Goal: Transaction & Acquisition: Download file/media

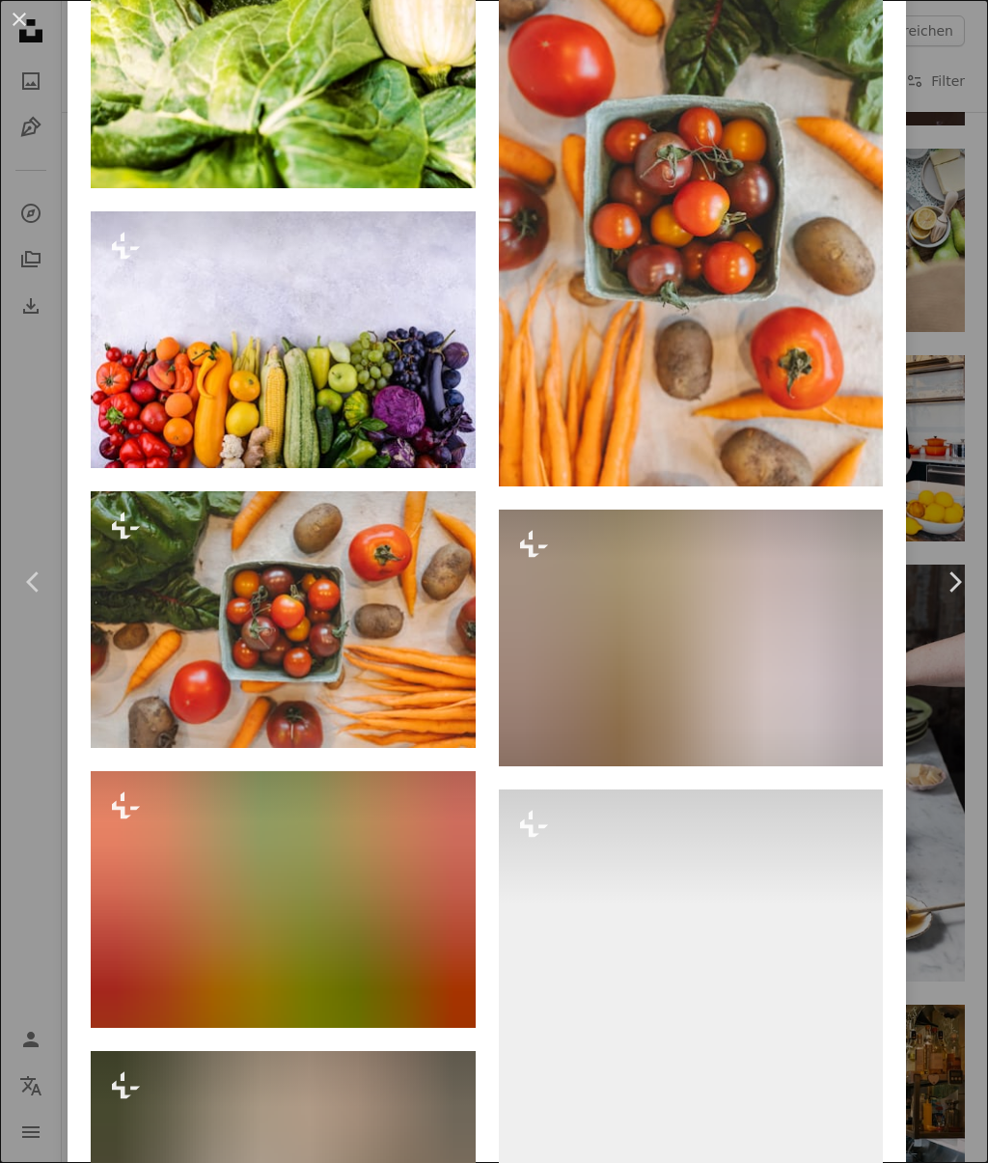
scroll to position [2538, 0]
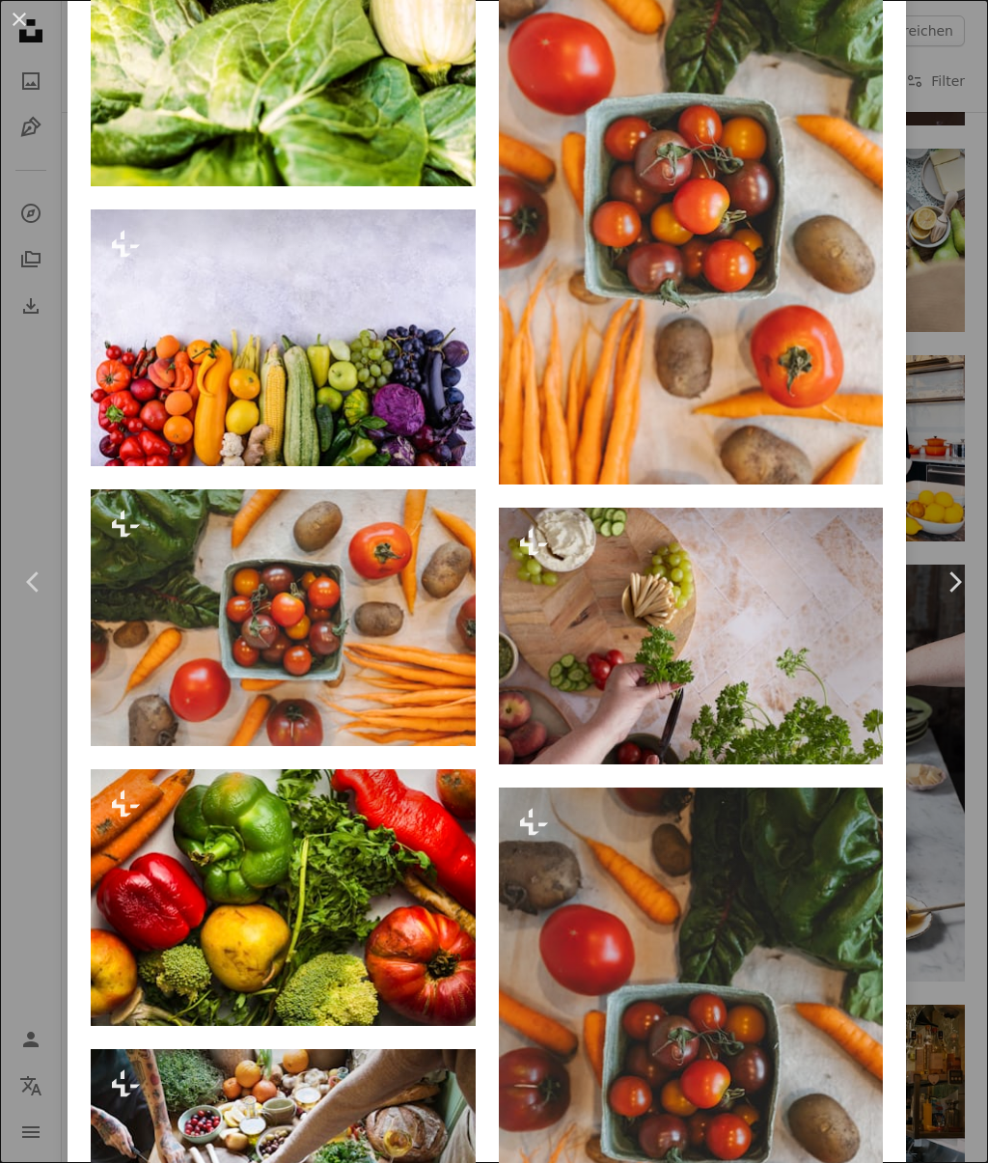
click at [236, 369] on img at bounding box center [283, 337] width 385 height 257
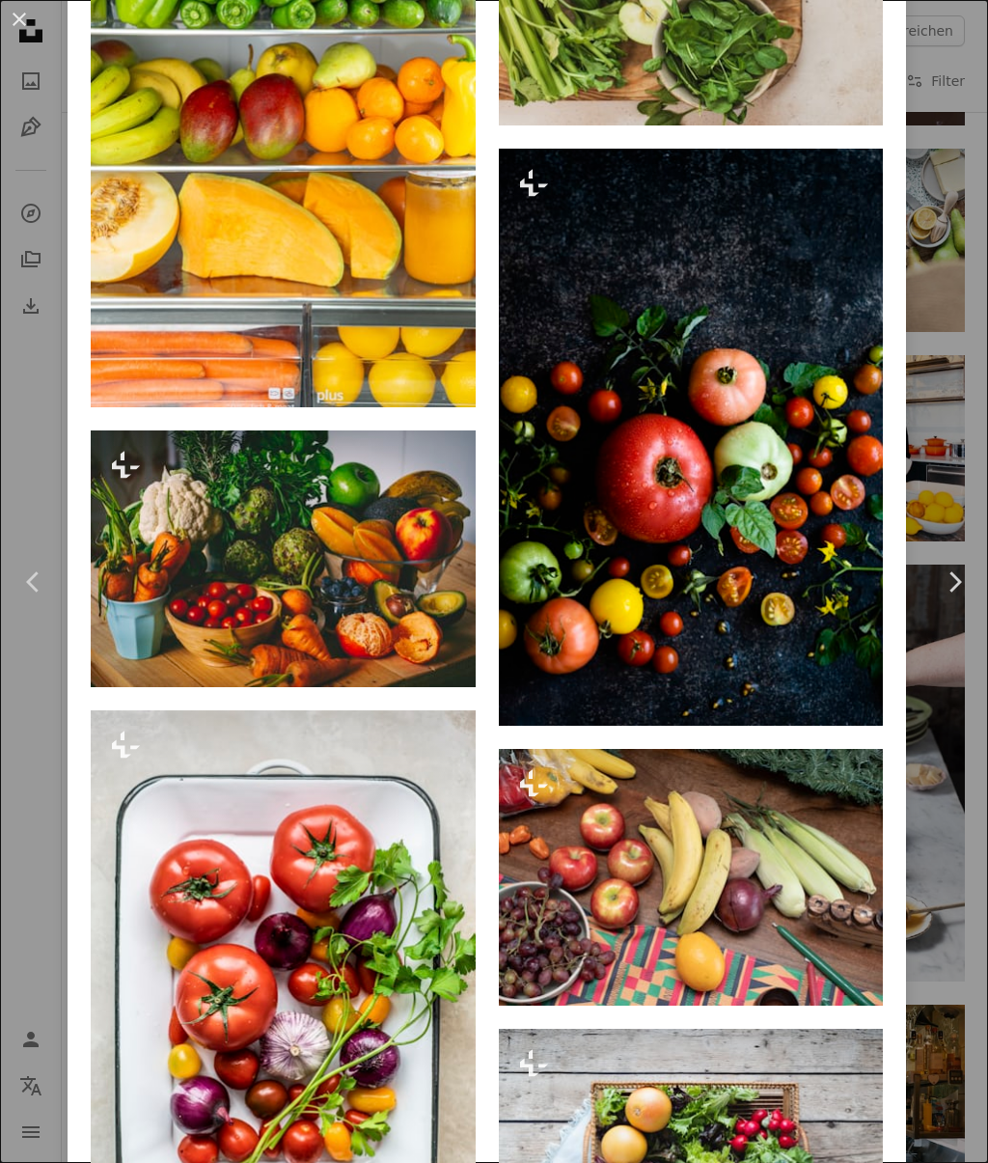
scroll to position [2845, 0]
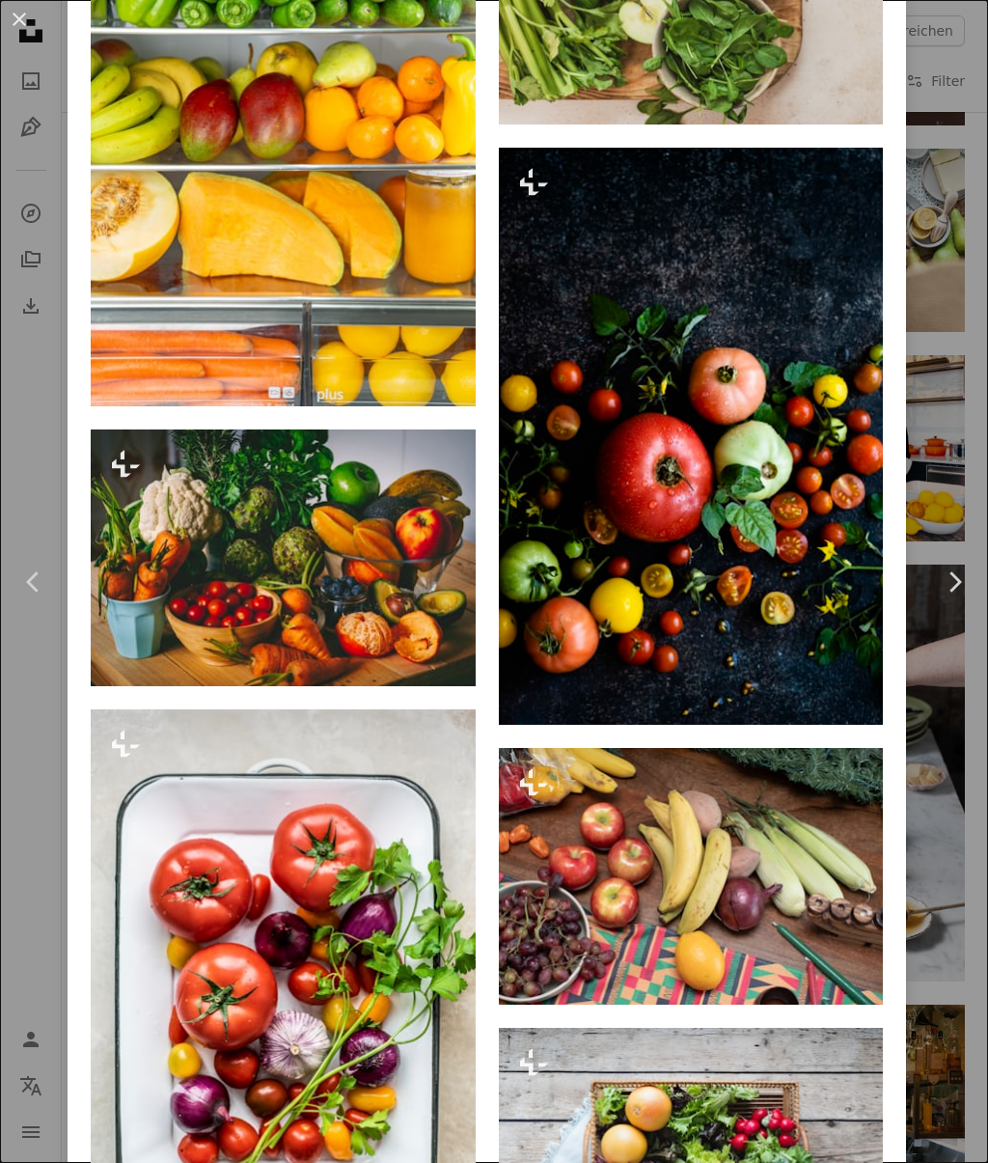
click at [732, 512] on img at bounding box center [691, 437] width 385 height 578
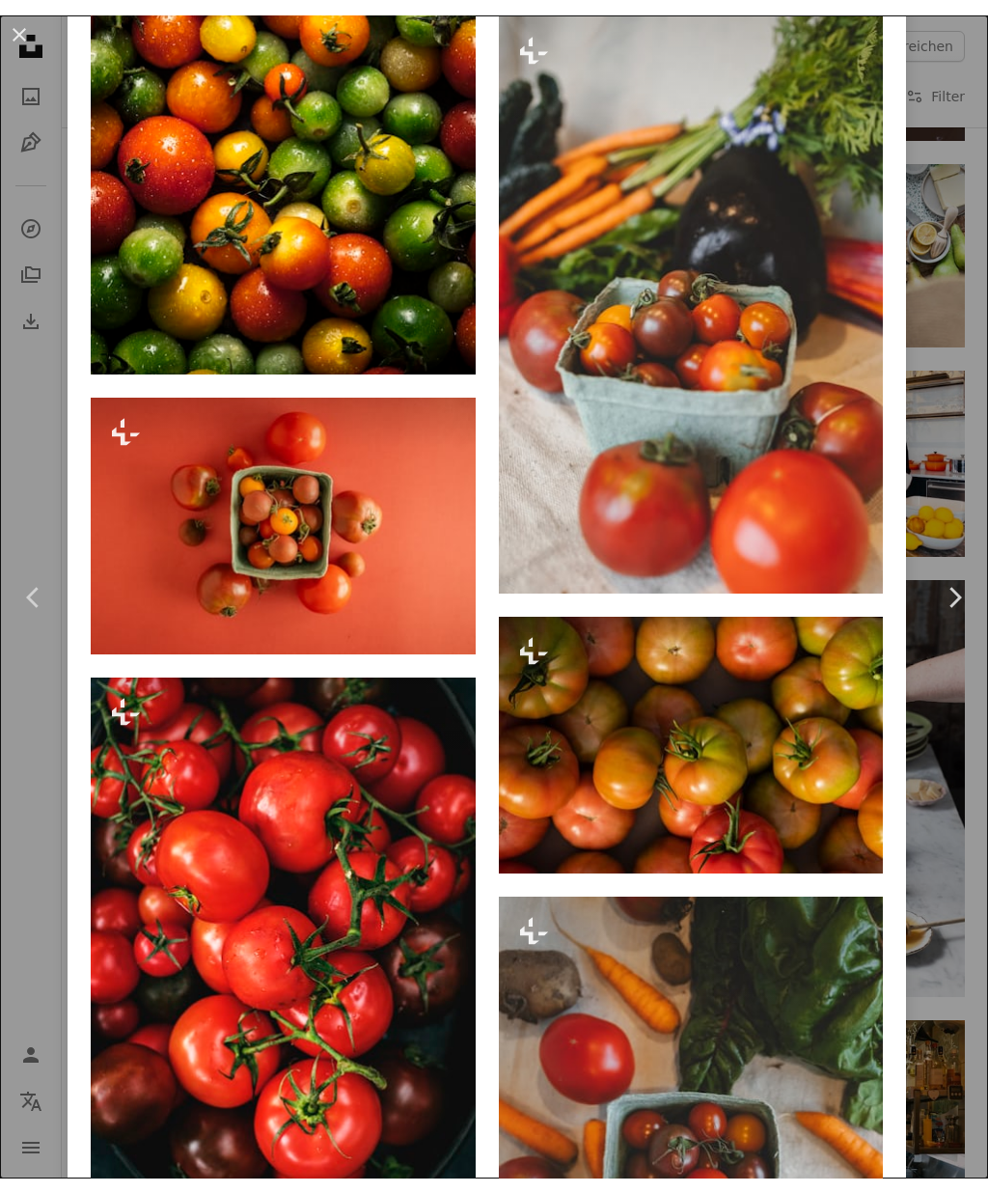
scroll to position [4145, 0]
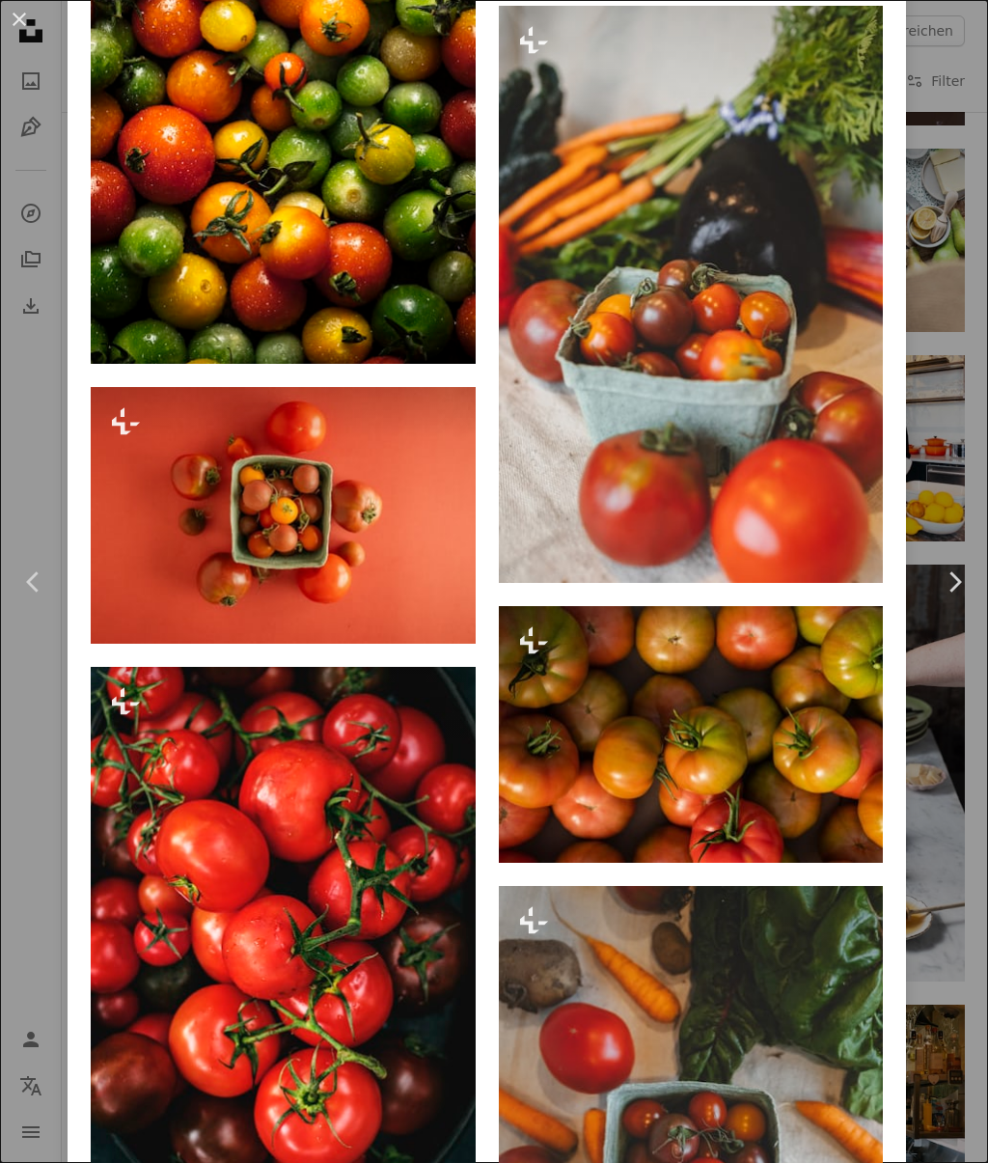
click at [30, 31] on button "An X shape" at bounding box center [19, 19] width 23 height 23
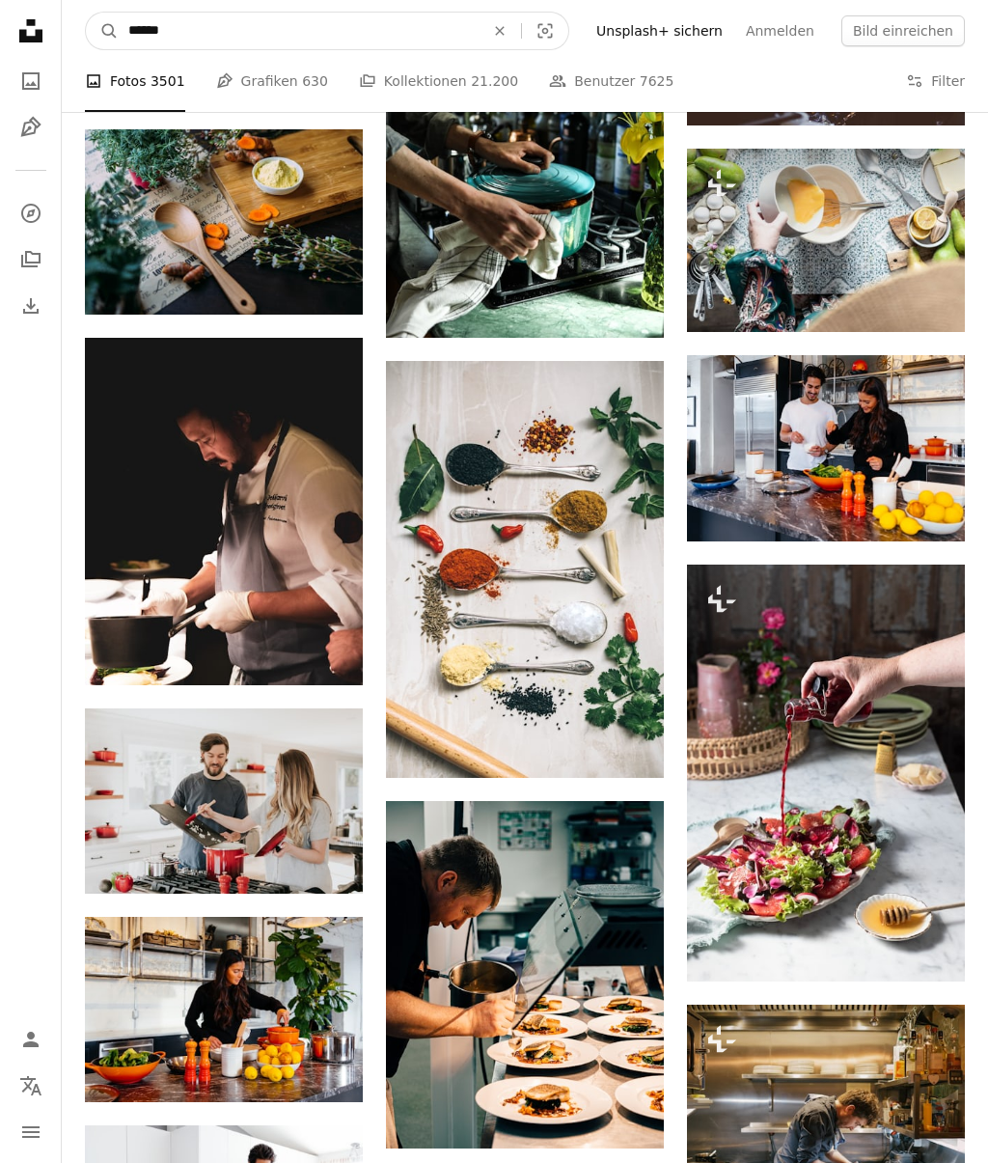
click at [201, 29] on input "******" at bounding box center [299, 31] width 360 height 37
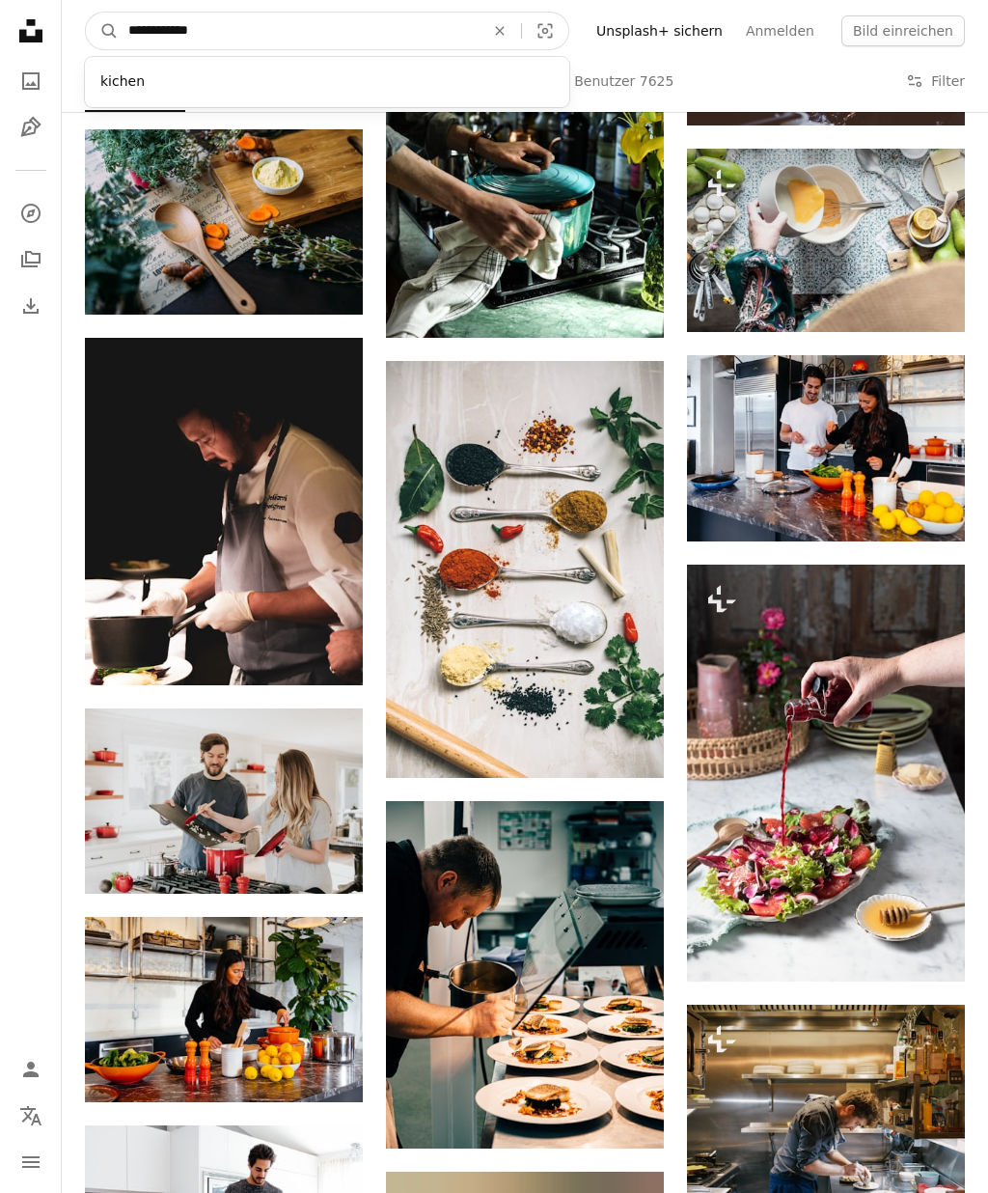
type input "**********"
click at [102, 31] on button "A magnifying glass" at bounding box center [102, 31] width 33 height 37
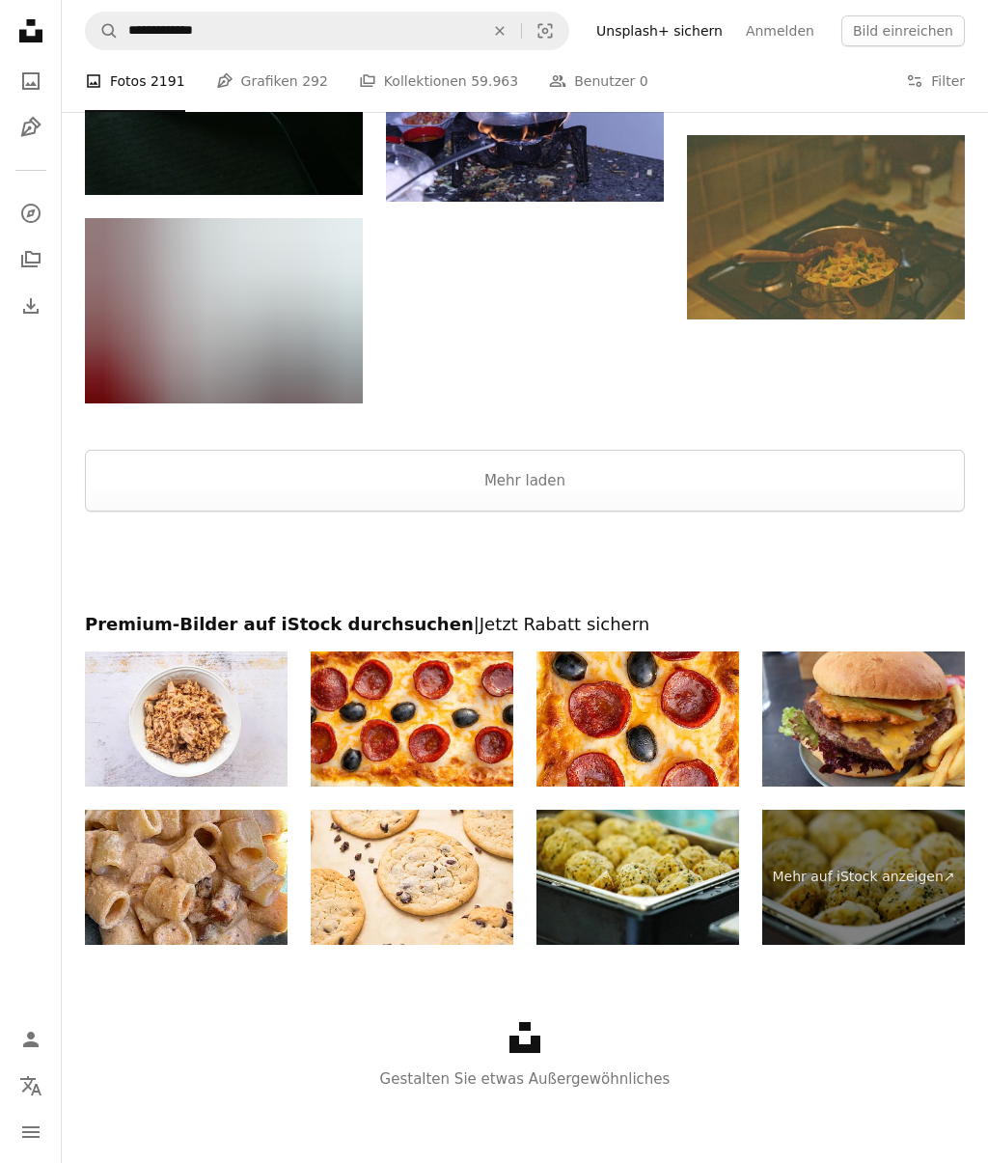
scroll to position [2254, 0]
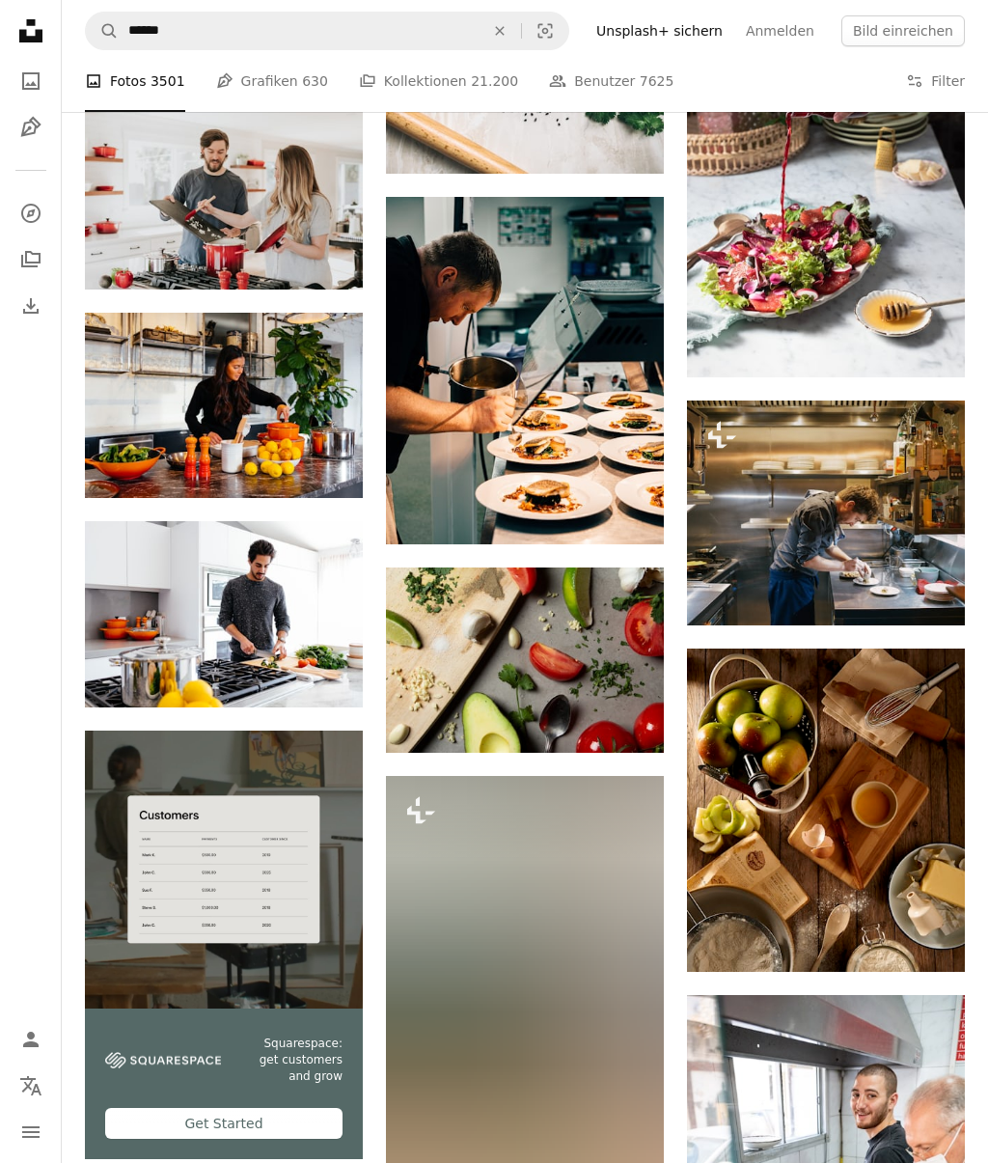
scroll to position [1666, 0]
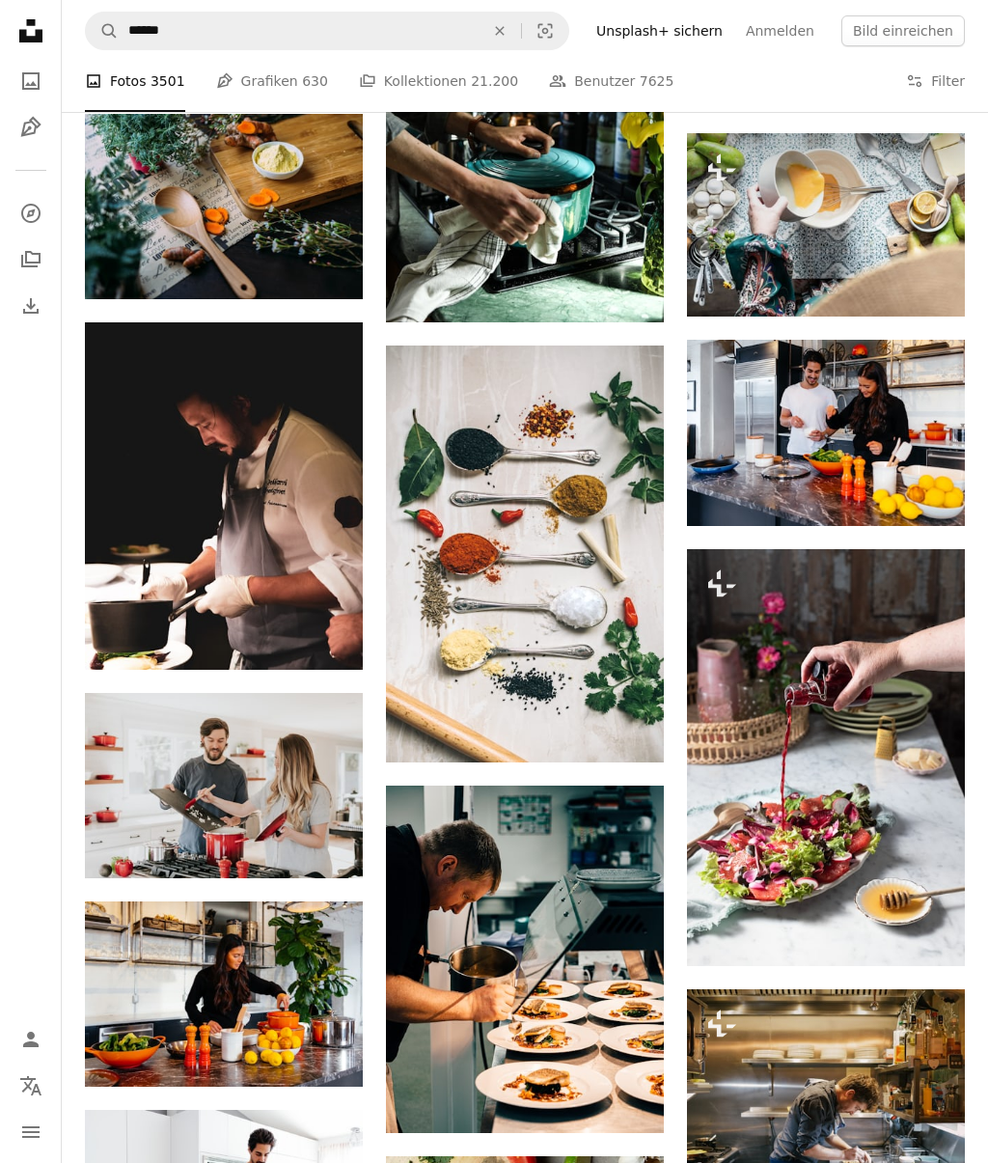
click at [536, 579] on img at bounding box center [525, 553] width 278 height 417
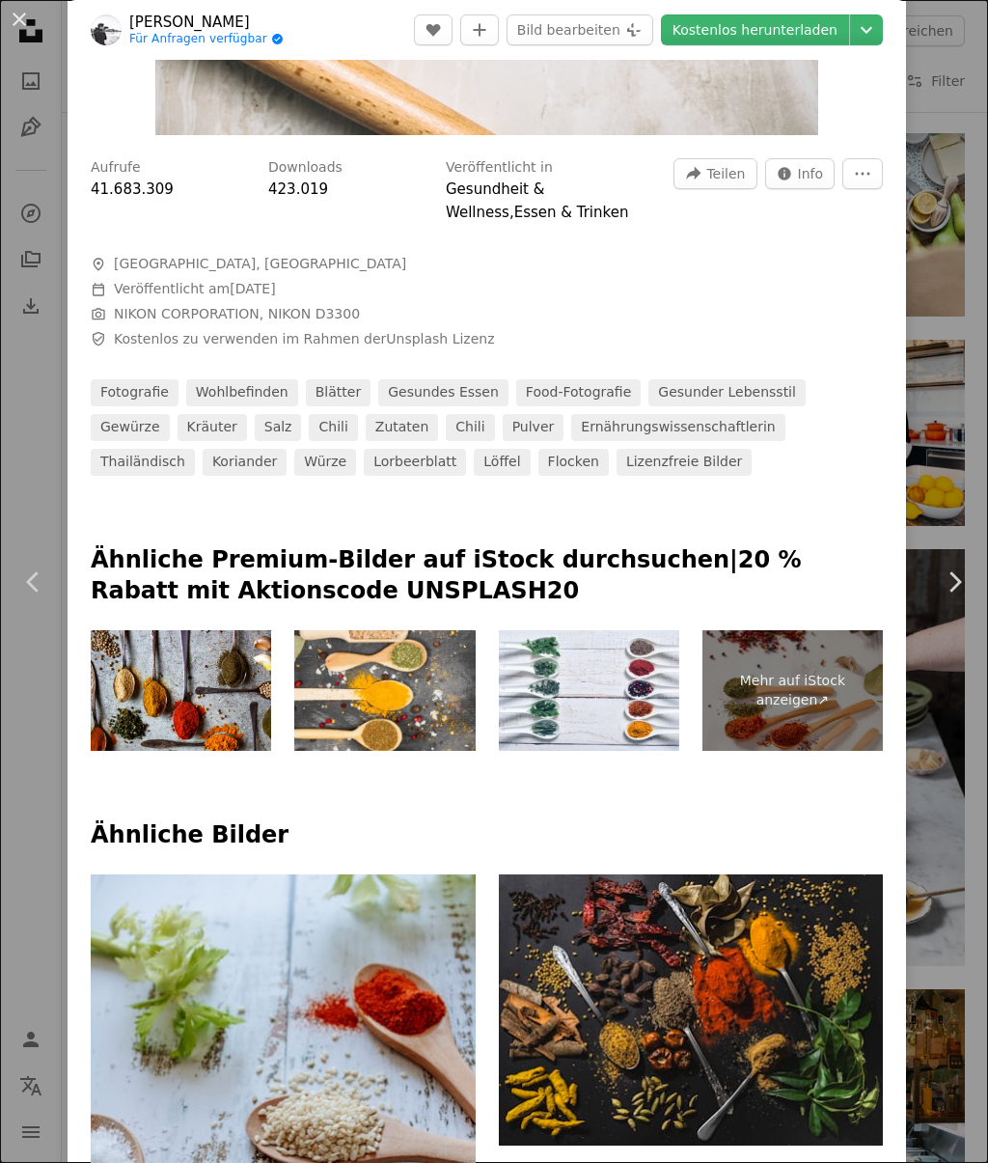
scroll to position [947, 0]
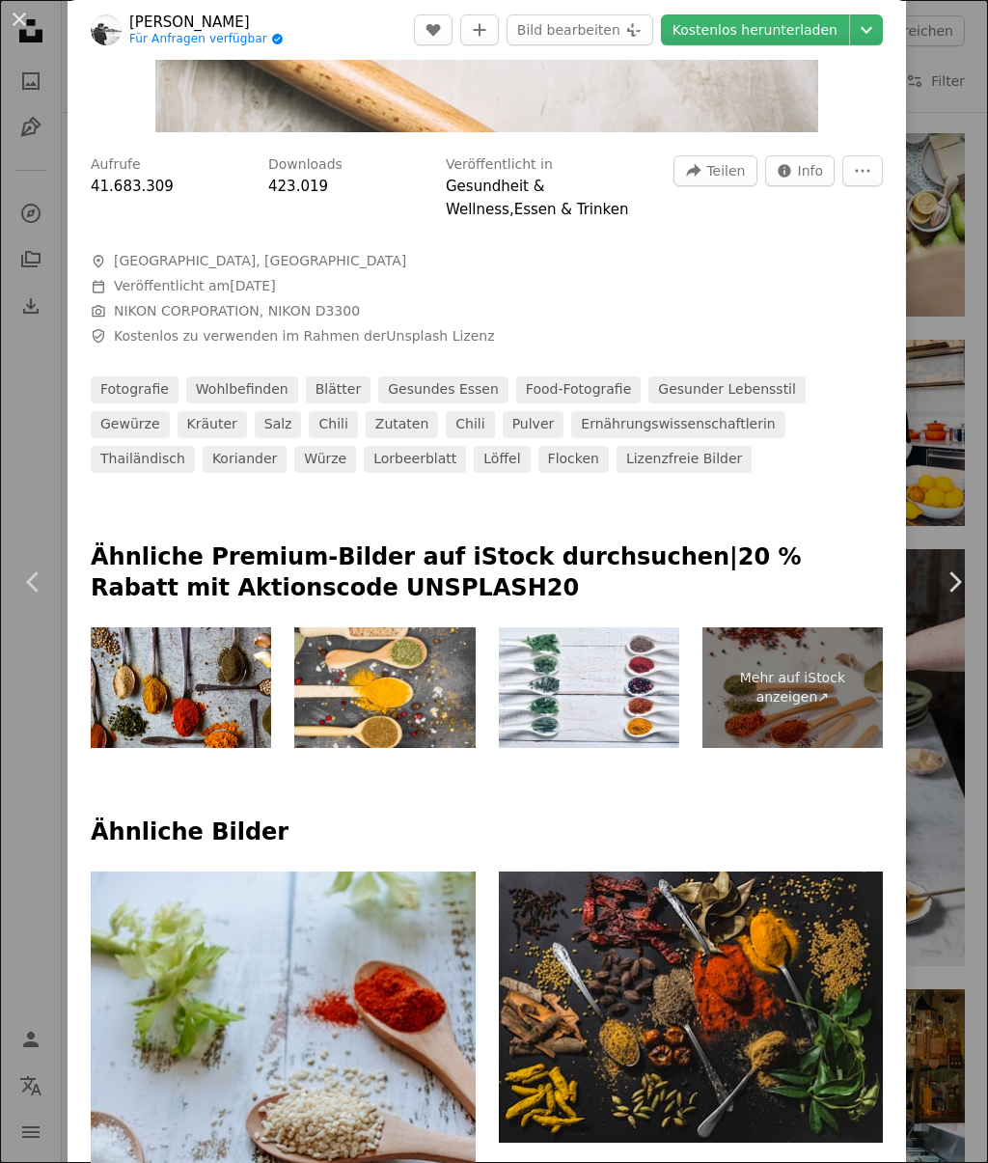
click at [407, 693] on img at bounding box center [384, 687] width 180 height 121
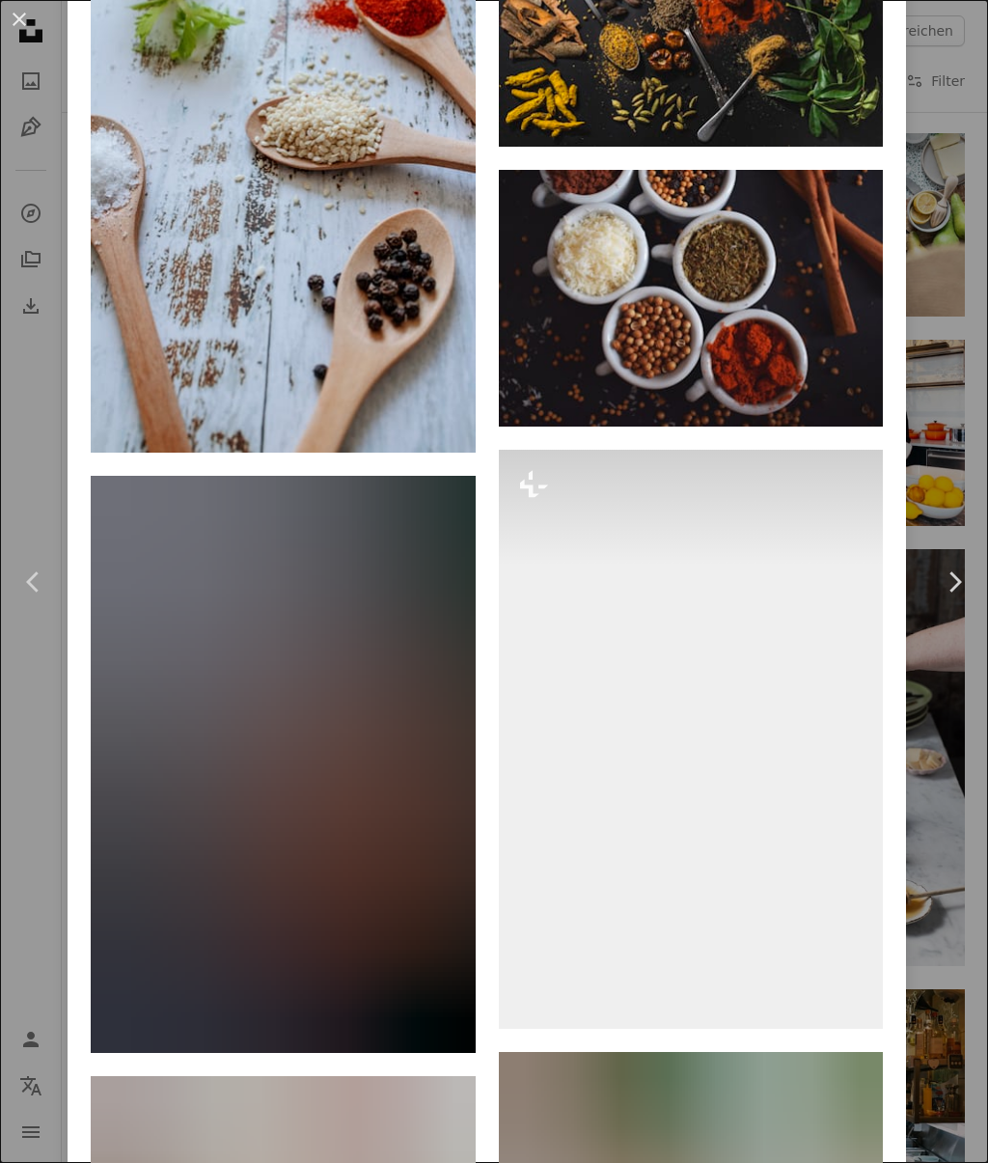
scroll to position [1946, 0]
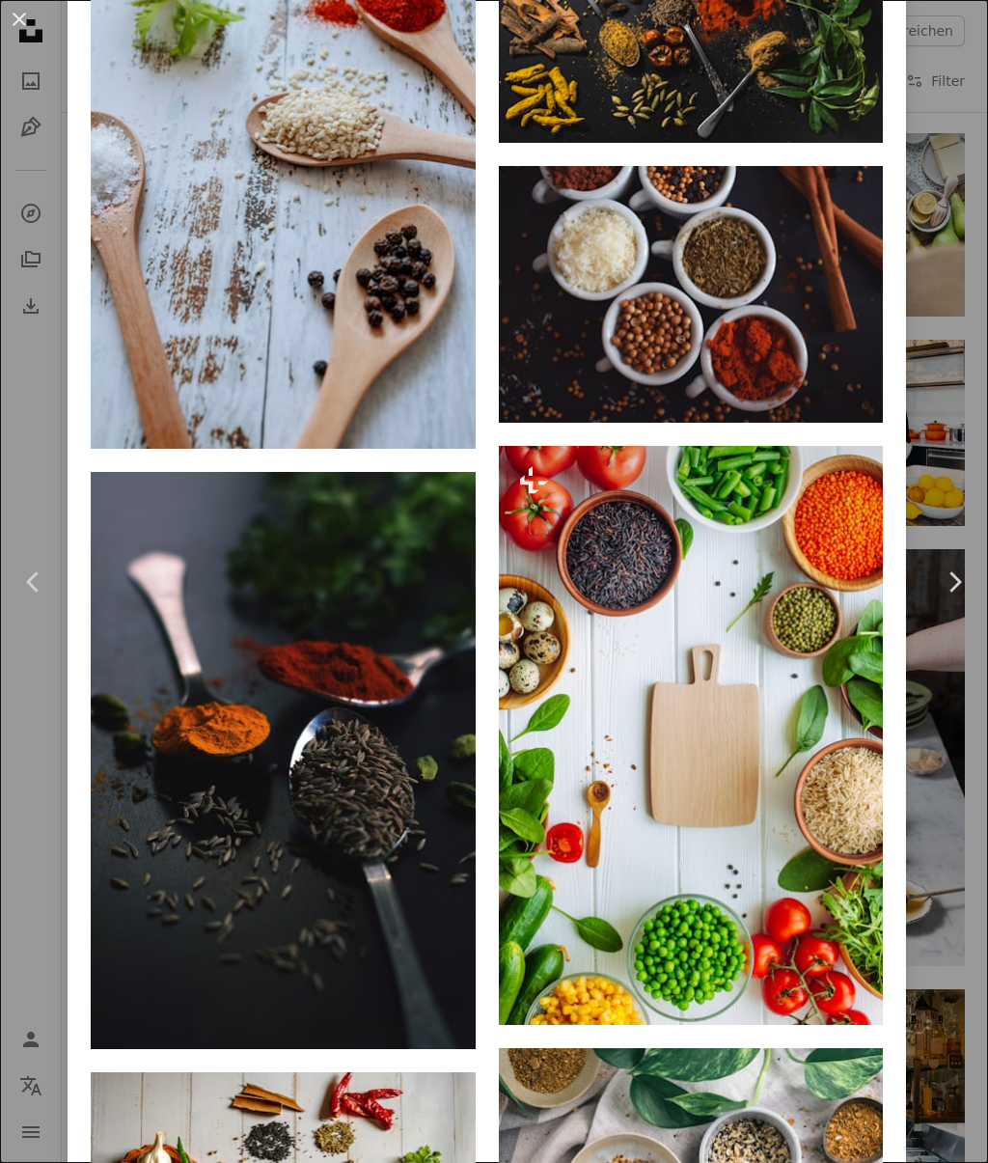
click at [763, 771] on img at bounding box center [691, 735] width 385 height 579
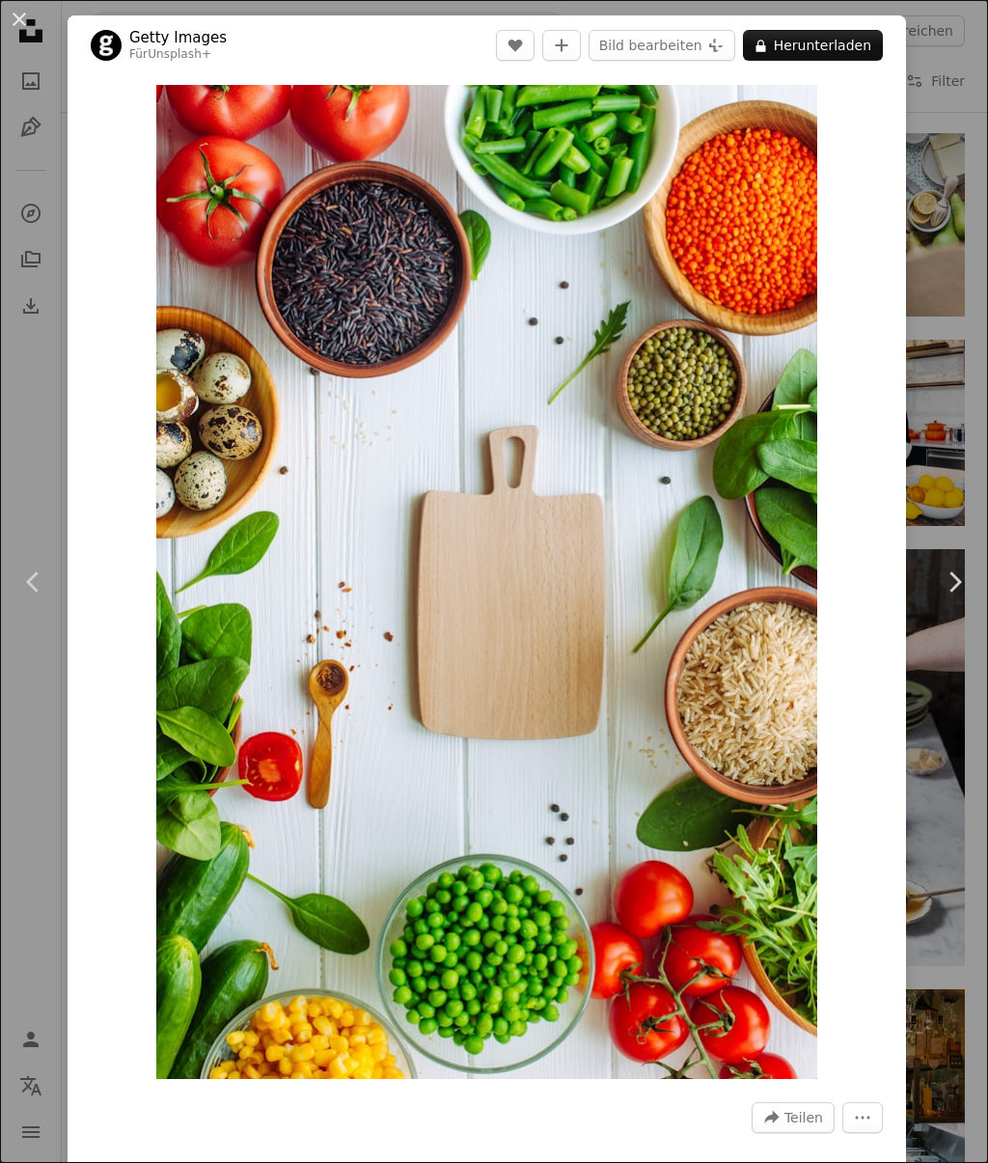
click at [27, 586] on icon "Chevron left" at bounding box center [33, 581] width 31 height 31
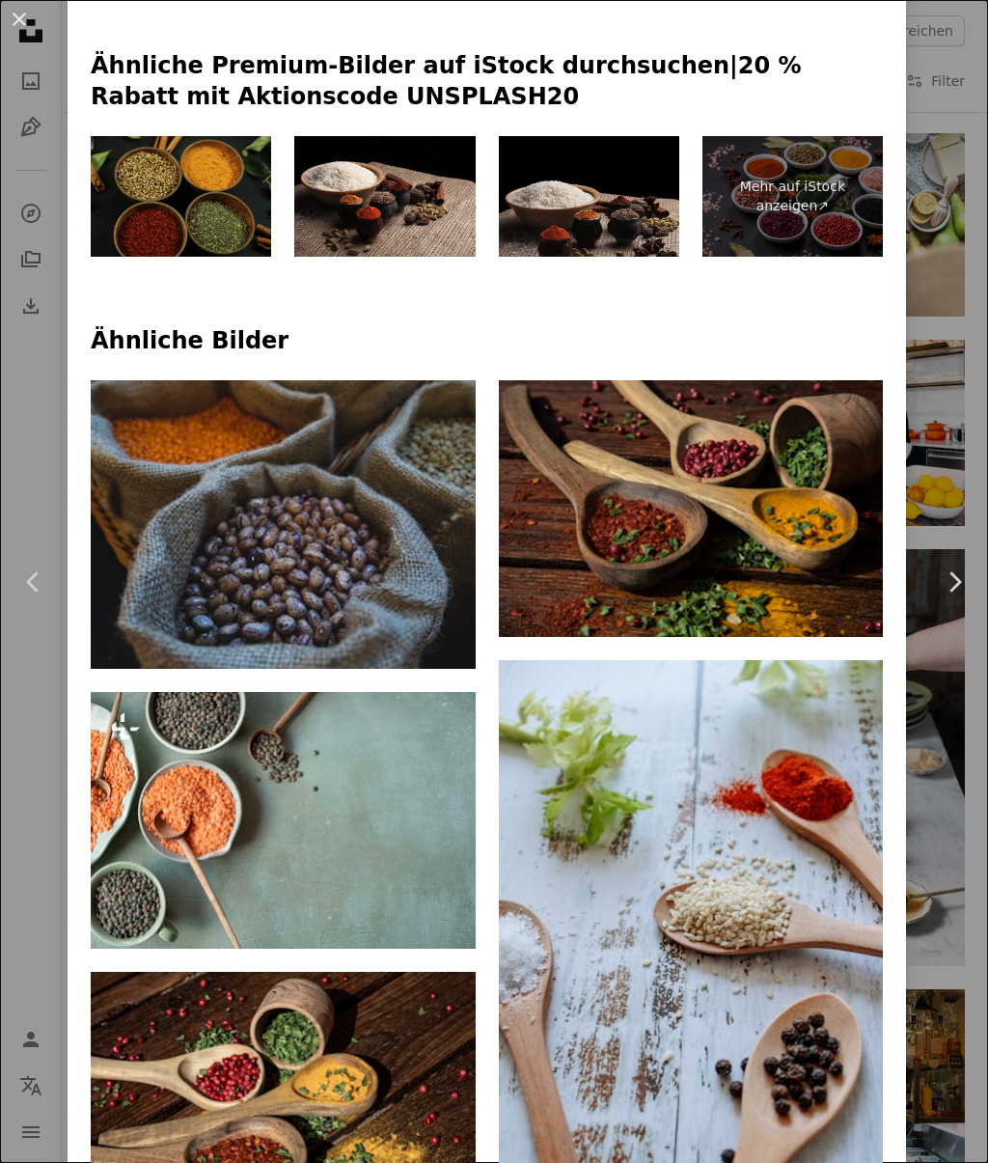
scroll to position [925, 0]
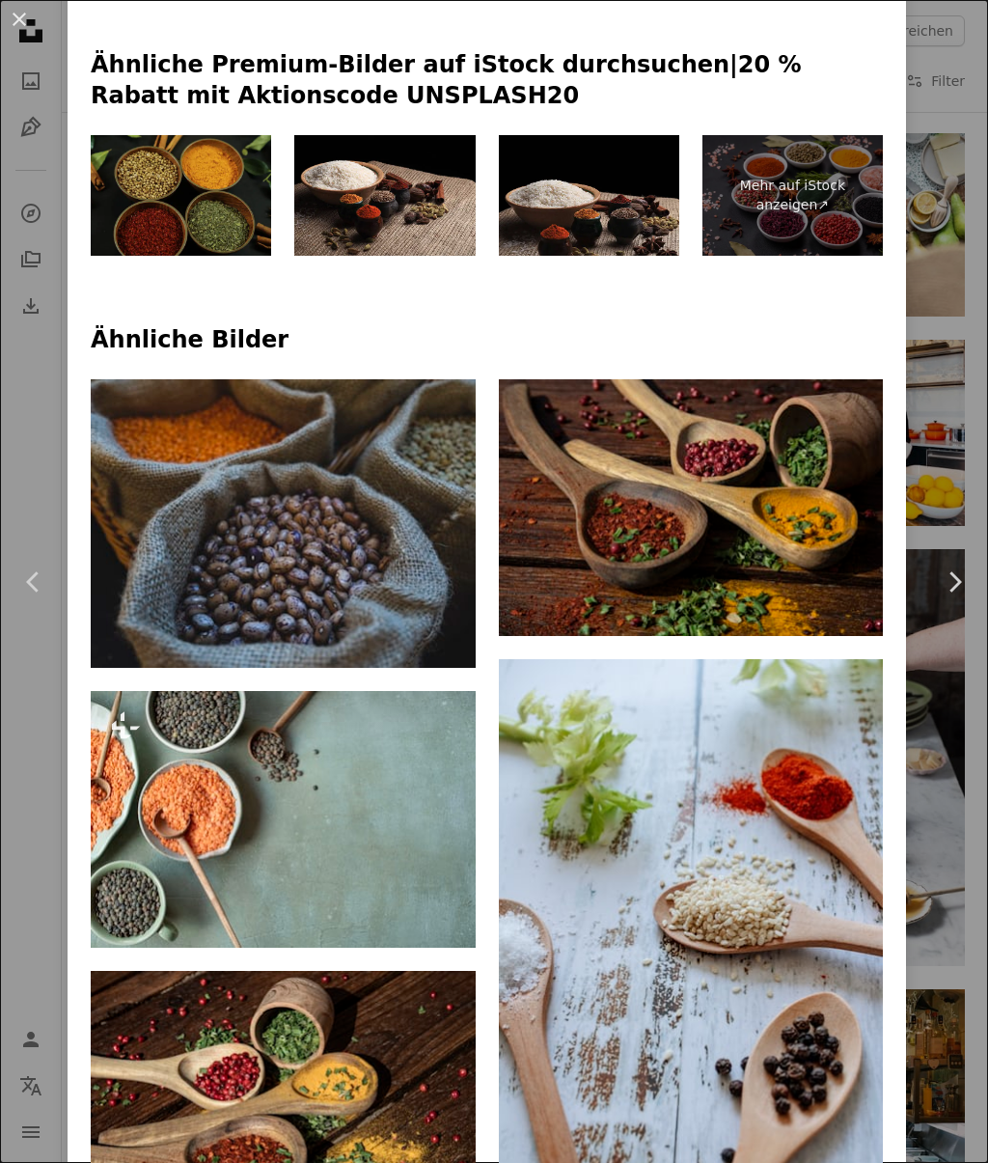
click at [405, 808] on img at bounding box center [283, 819] width 385 height 257
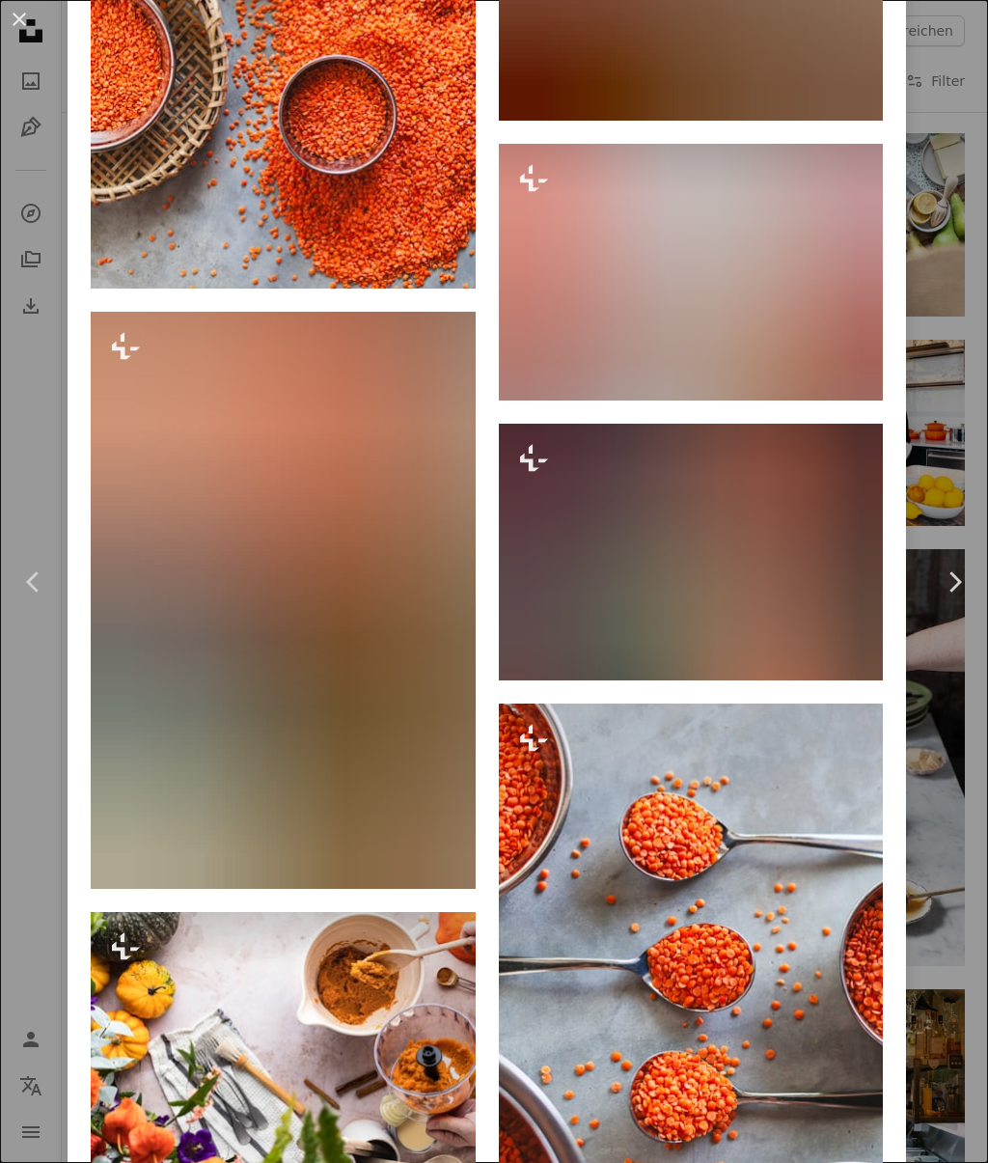
scroll to position [5920, 0]
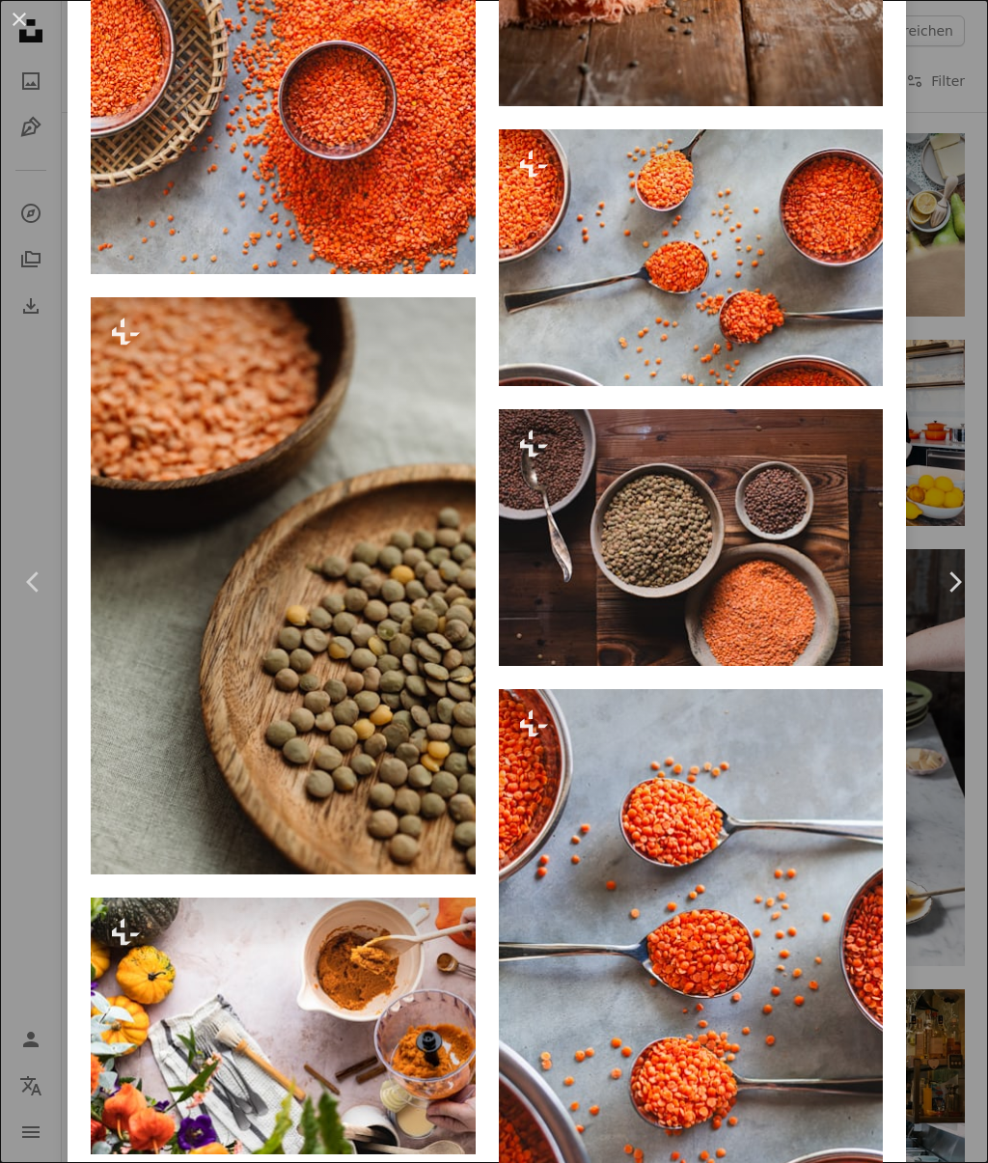
click at [5, 561] on link "Chevron left" at bounding box center [34, 581] width 68 height 185
click at [6, 562] on link "Chevron left" at bounding box center [34, 581] width 68 height 185
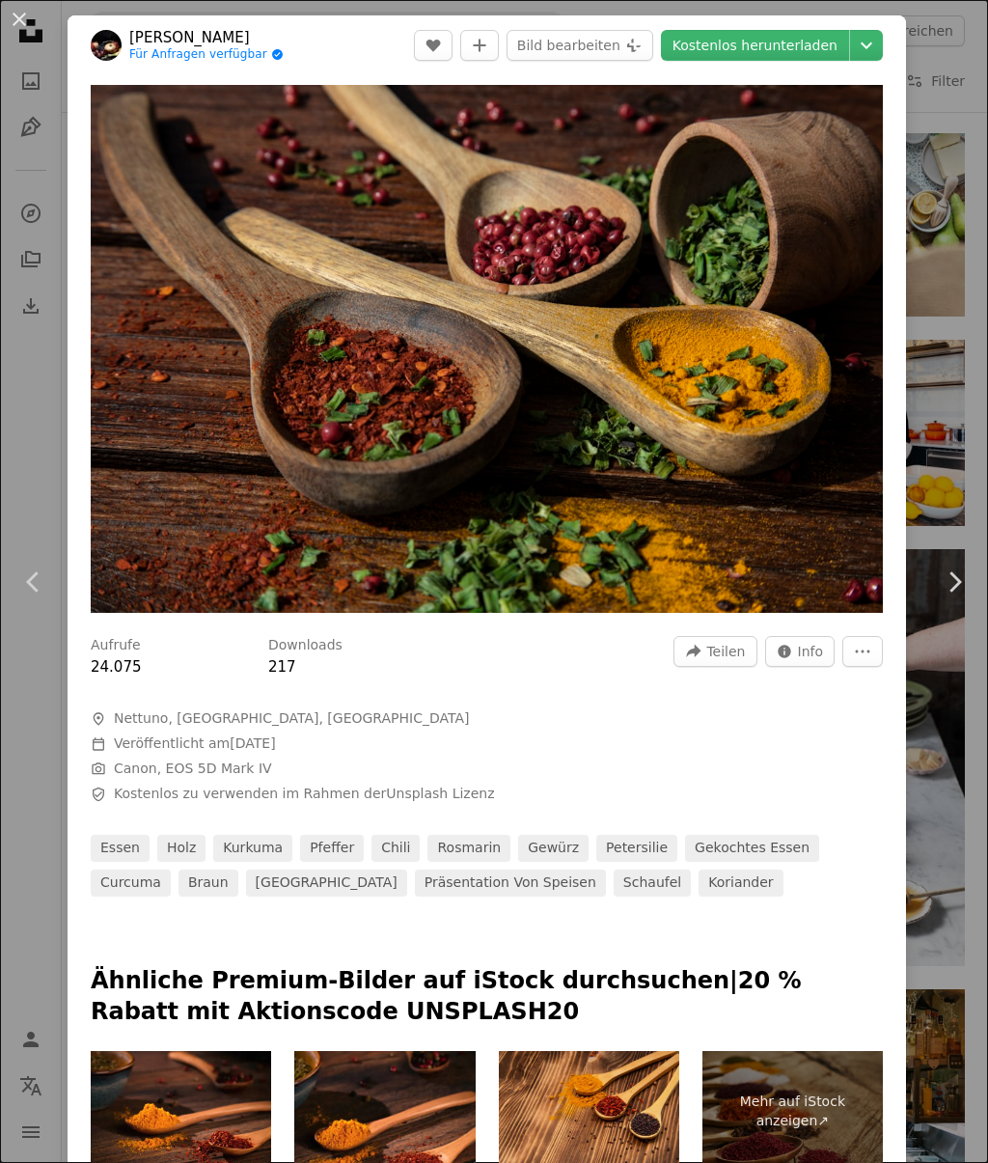
click at [40, 578] on icon "Chevron left" at bounding box center [33, 581] width 31 height 31
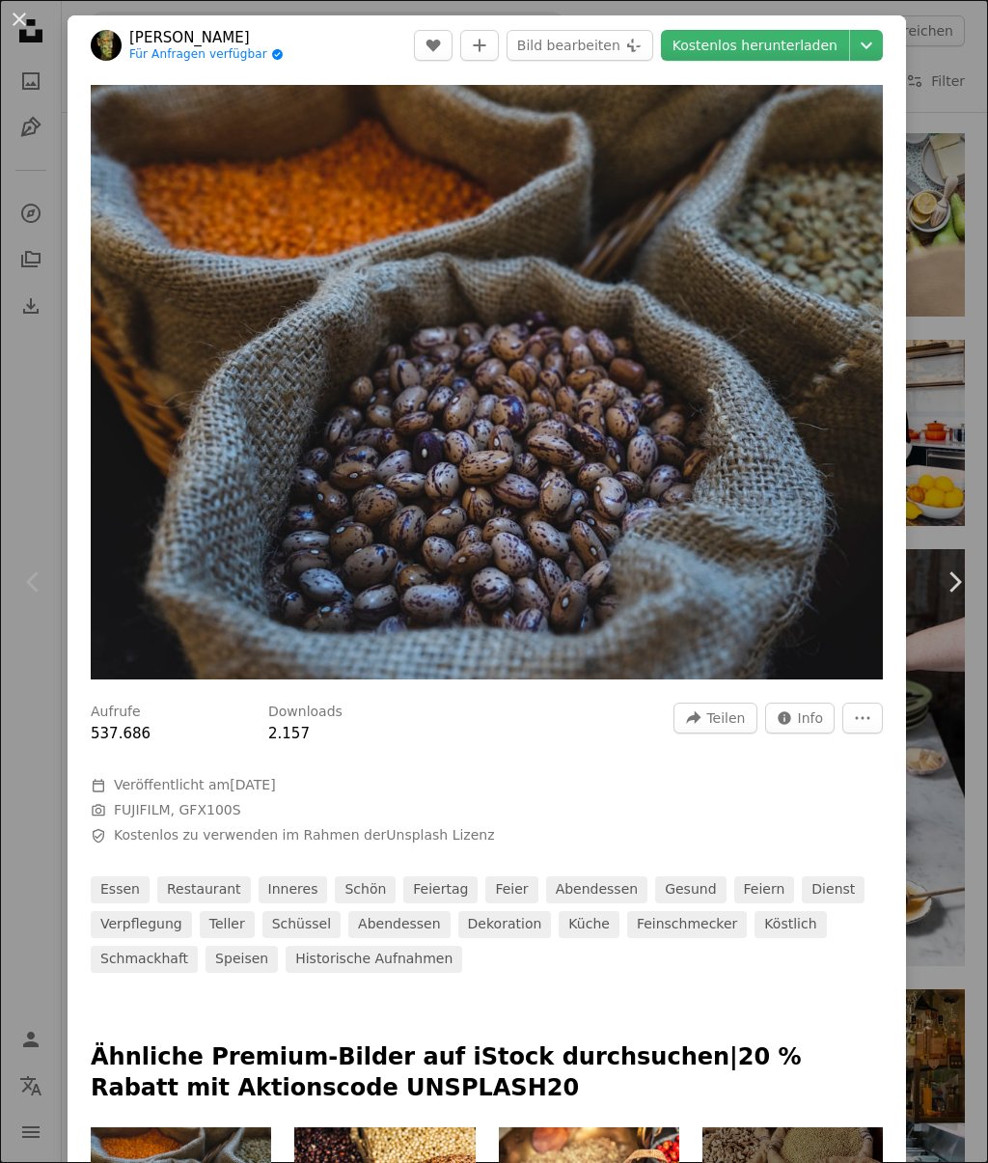
click at [952, 696] on div "An X shape Chevron left Chevron right engin akyurt Für Anfragen verfügbar A che…" at bounding box center [494, 581] width 988 height 1163
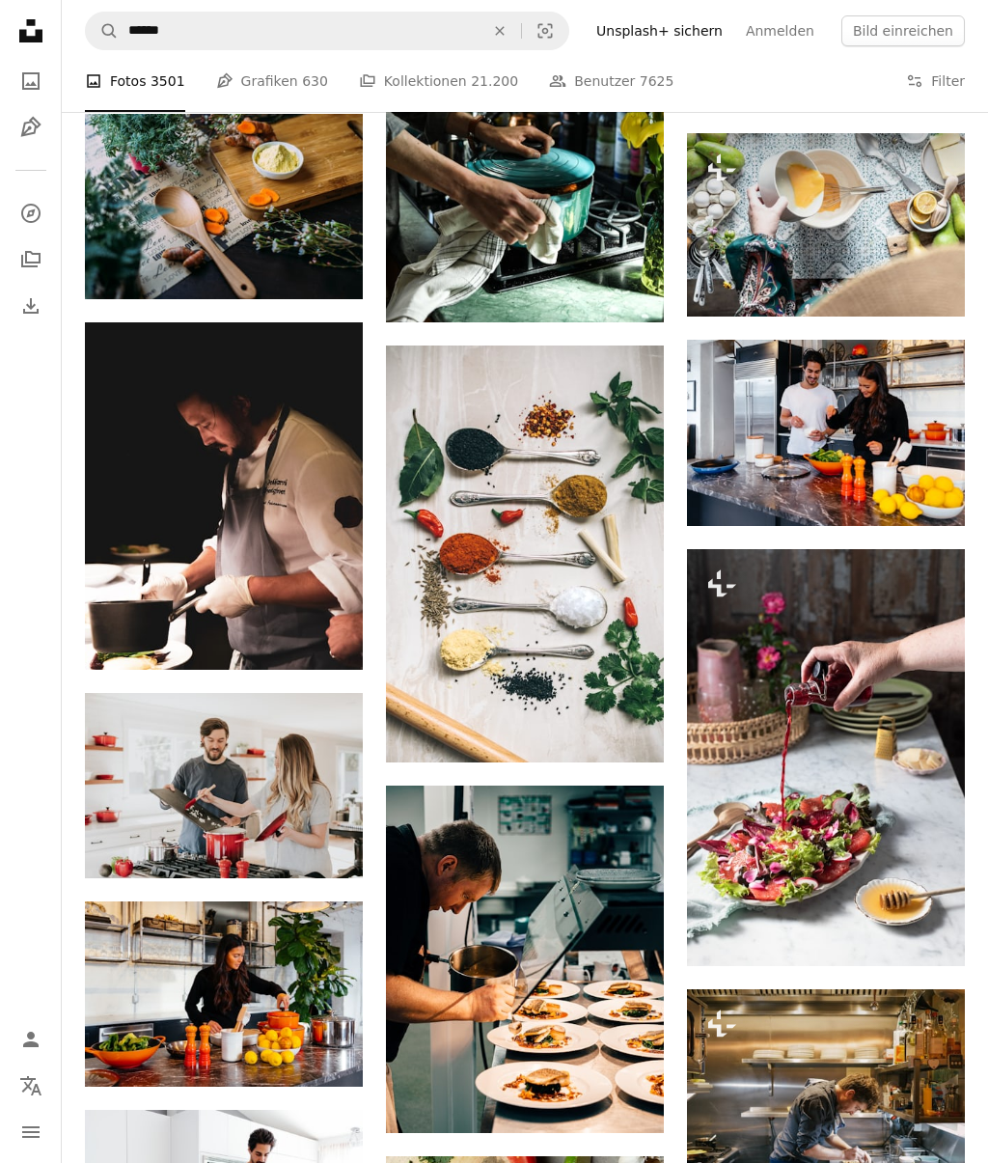
click at [581, 600] on img at bounding box center [525, 553] width 278 height 417
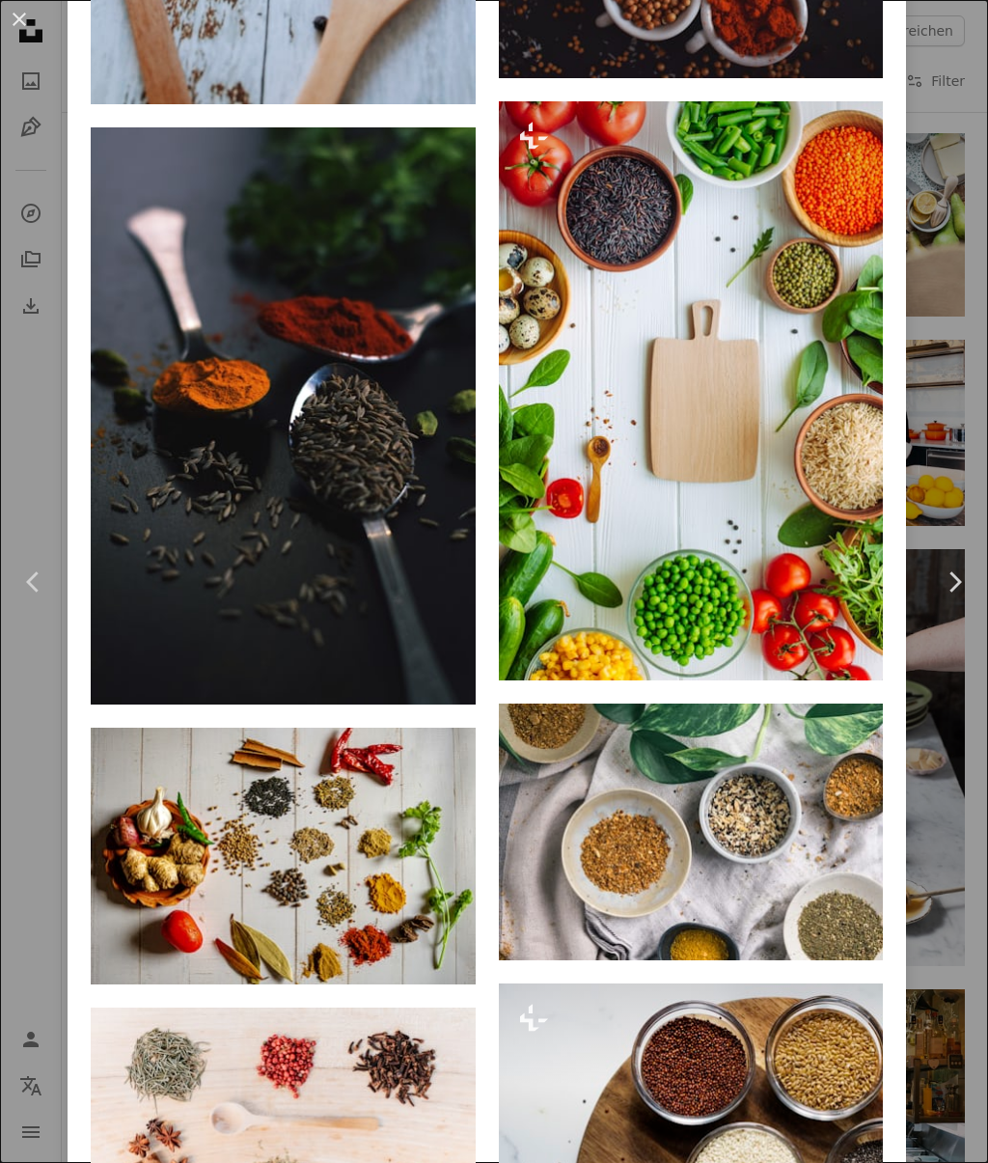
scroll to position [2293, 0]
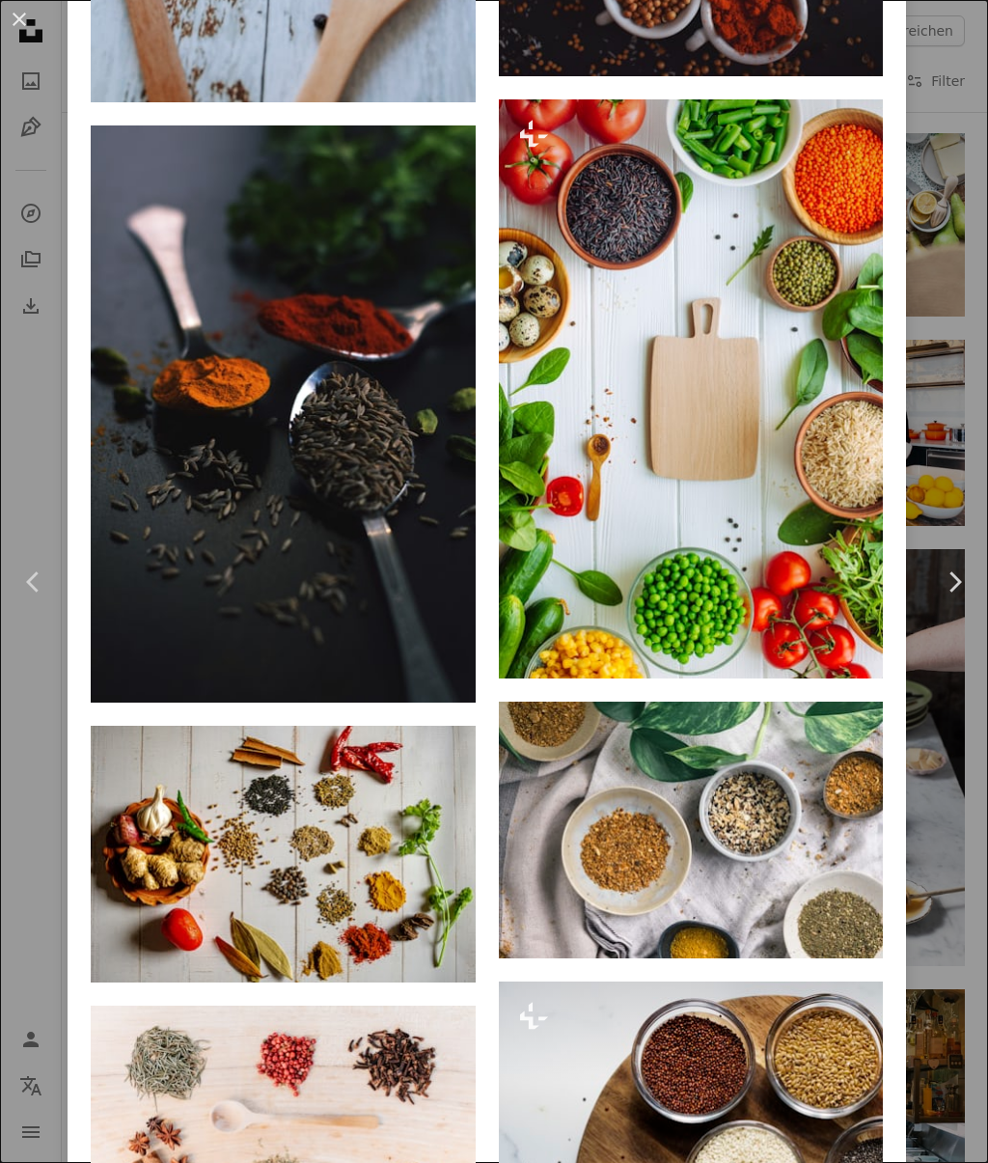
click at [755, 453] on img at bounding box center [691, 388] width 385 height 579
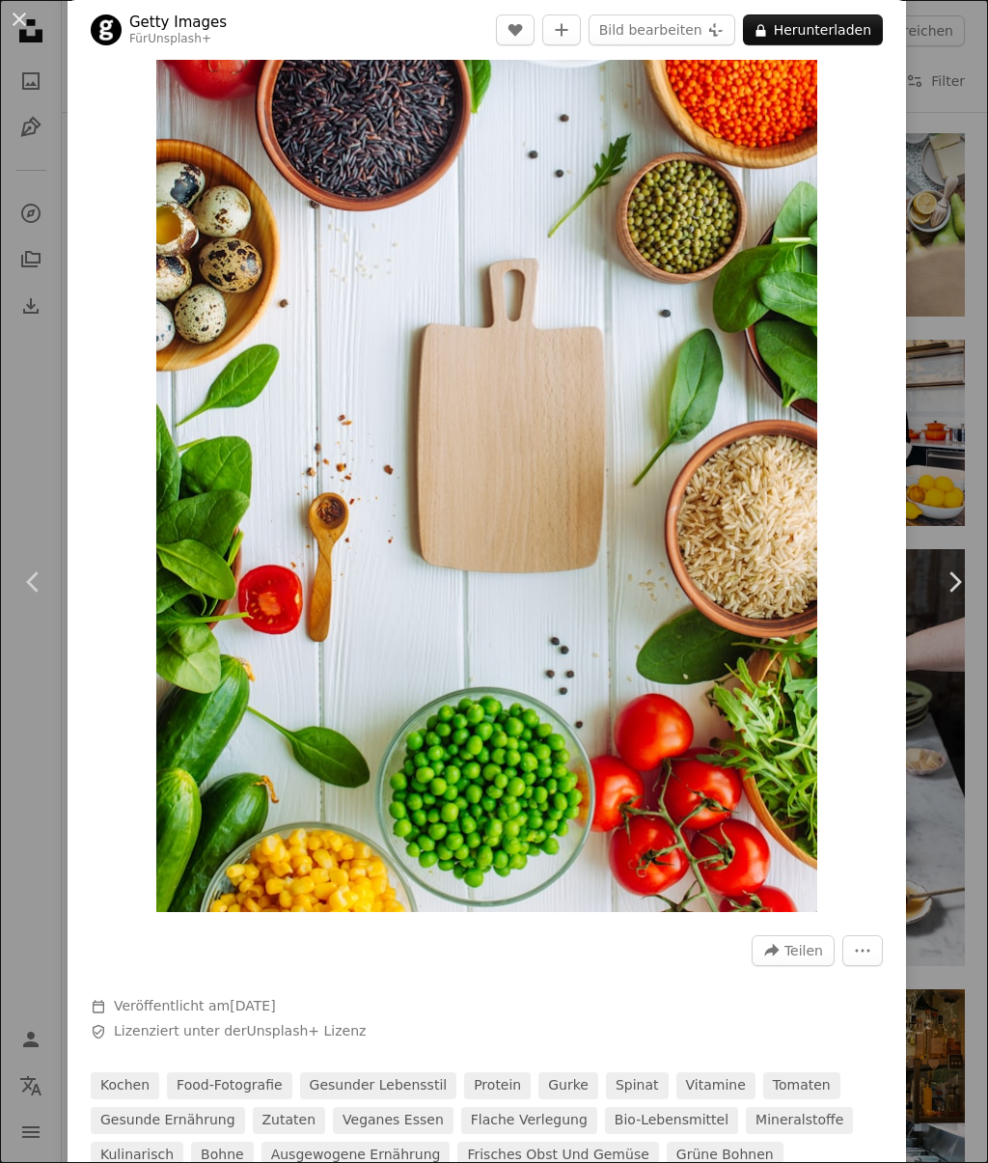
scroll to position [168, 0]
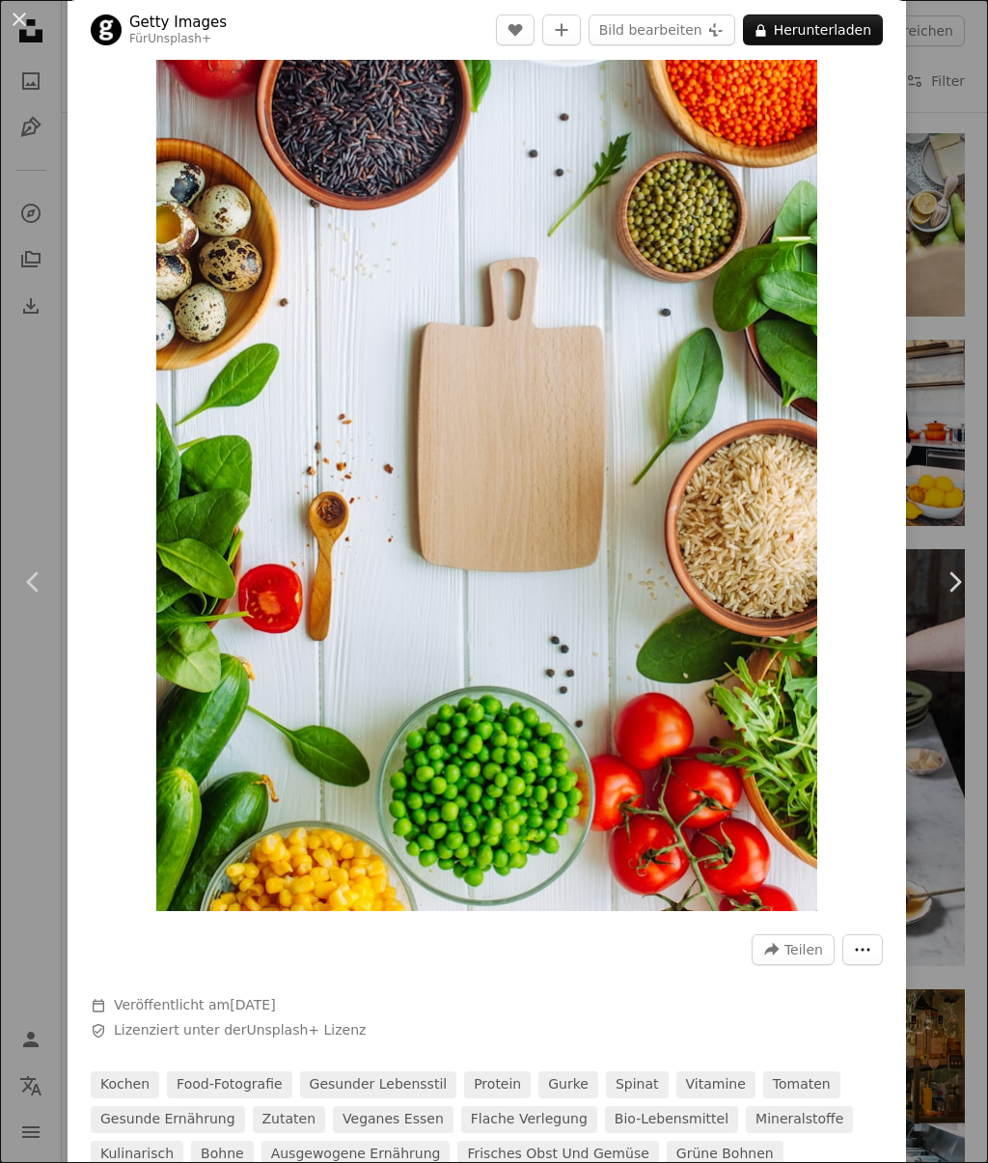
click at [871, 948] on icon "More Actions" at bounding box center [862, 949] width 17 height 17
click at [890, 632] on dialog "An X shape Chevron left Chevron right Getty Images Für Unsplash+ A heart A plus…" at bounding box center [494, 581] width 988 height 1163
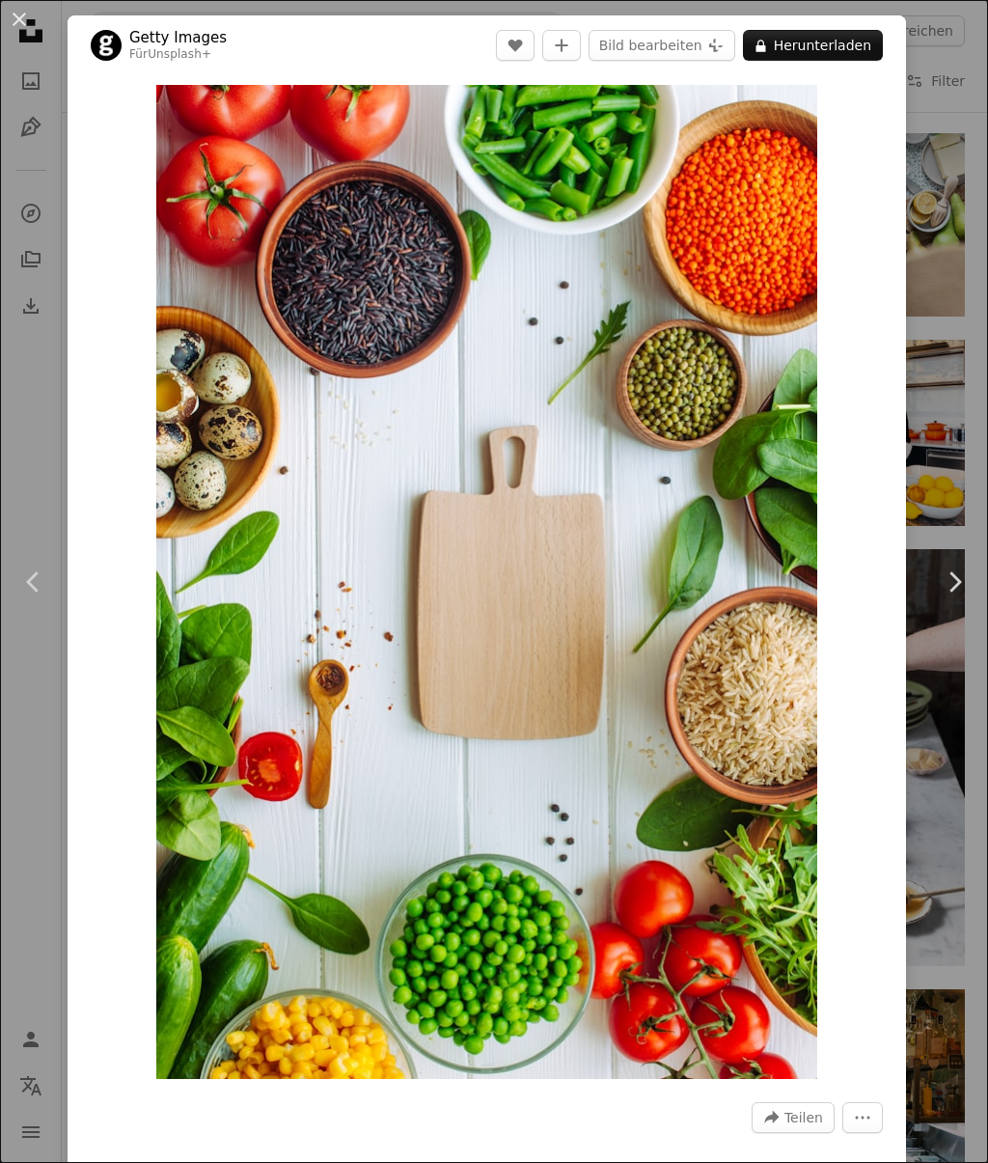
scroll to position [0, 0]
click at [27, 592] on icon "Chevron left" at bounding box center [33, 581] width 31 height 31
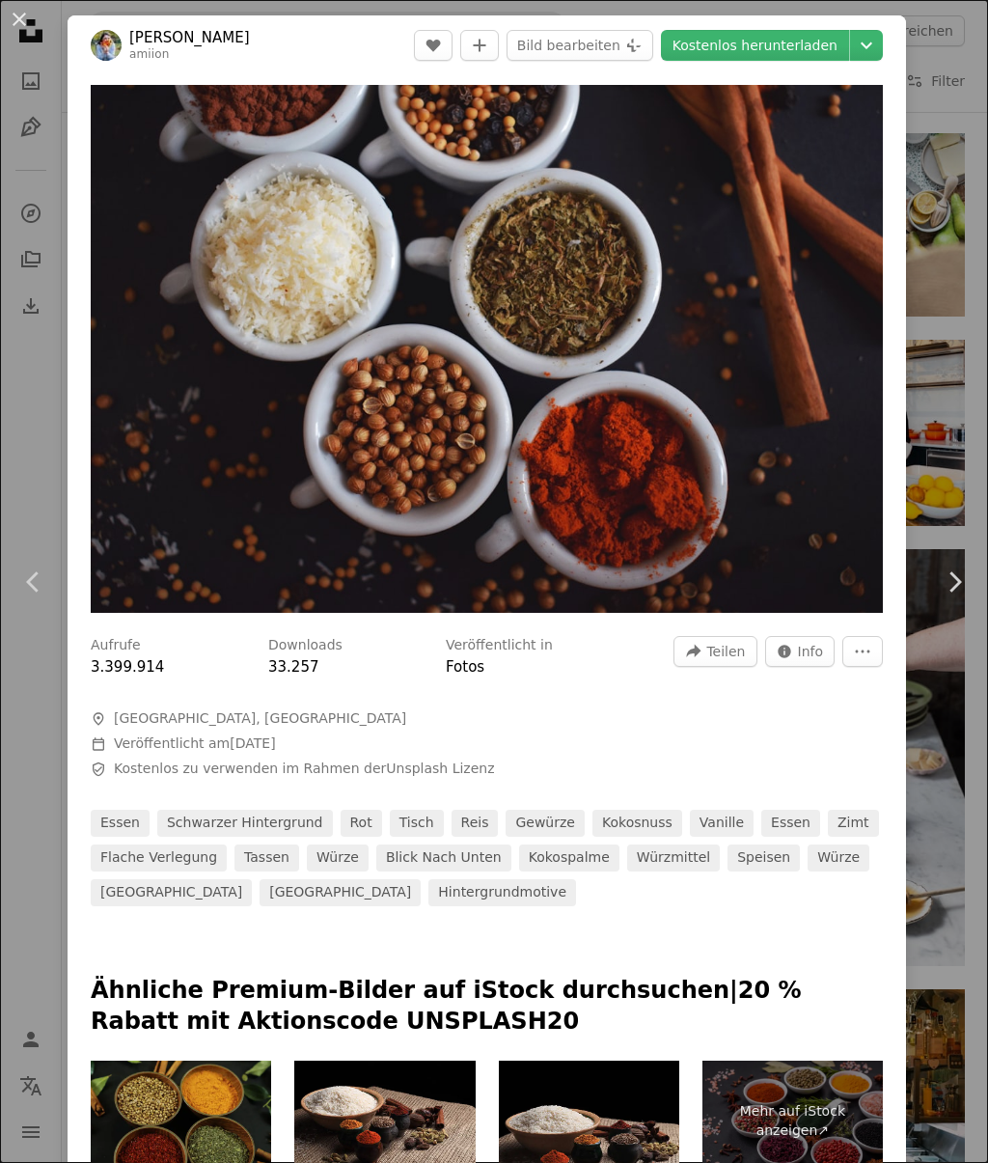
click at [32, 440] on div "An X shape Chevron left Chevron right Andra Ion amiion A heart A plus sign Bild…" at bounding box center [494, 581] width 988 height 1163
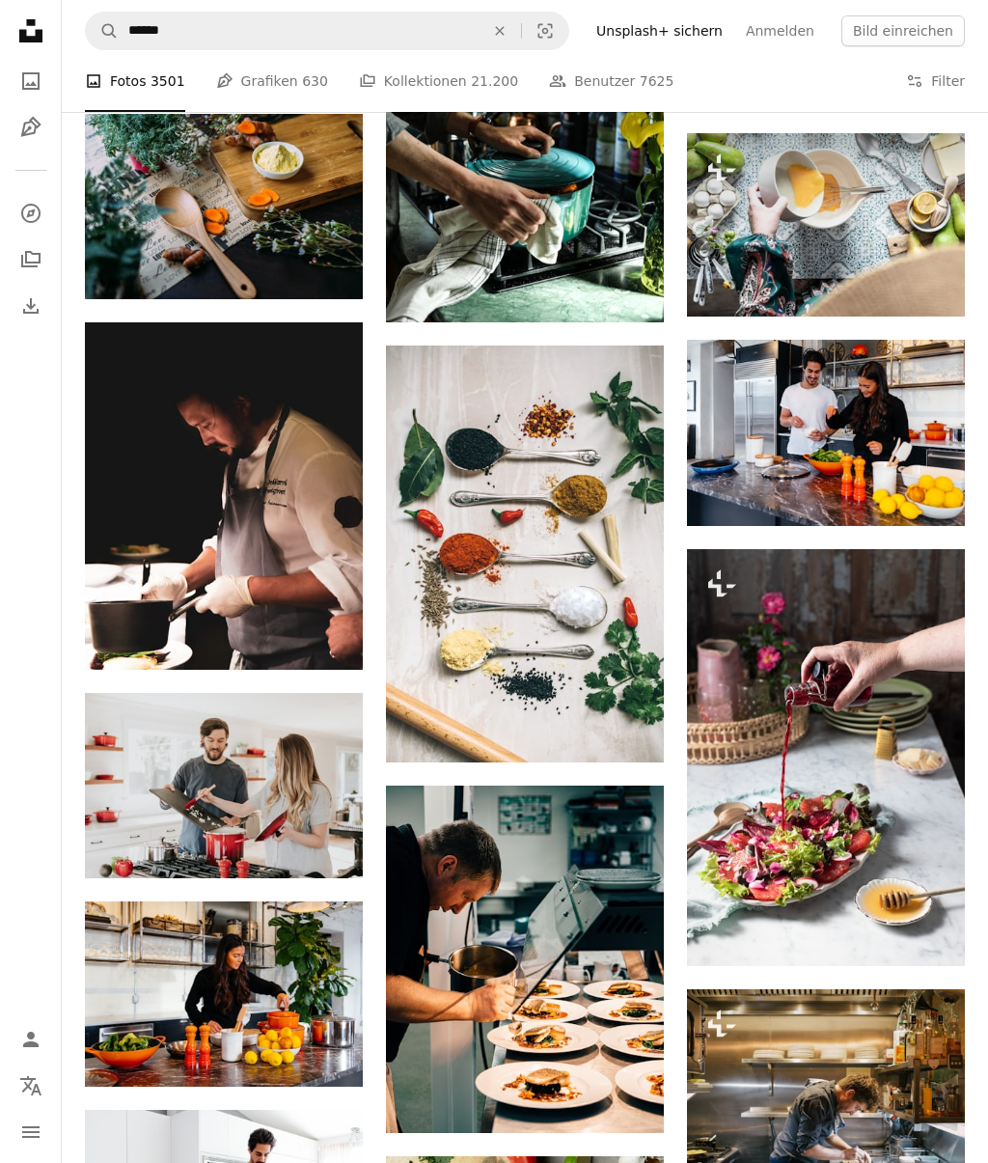
click at [579, 564] on img at bounding box center [525, 553] width 278 height 417
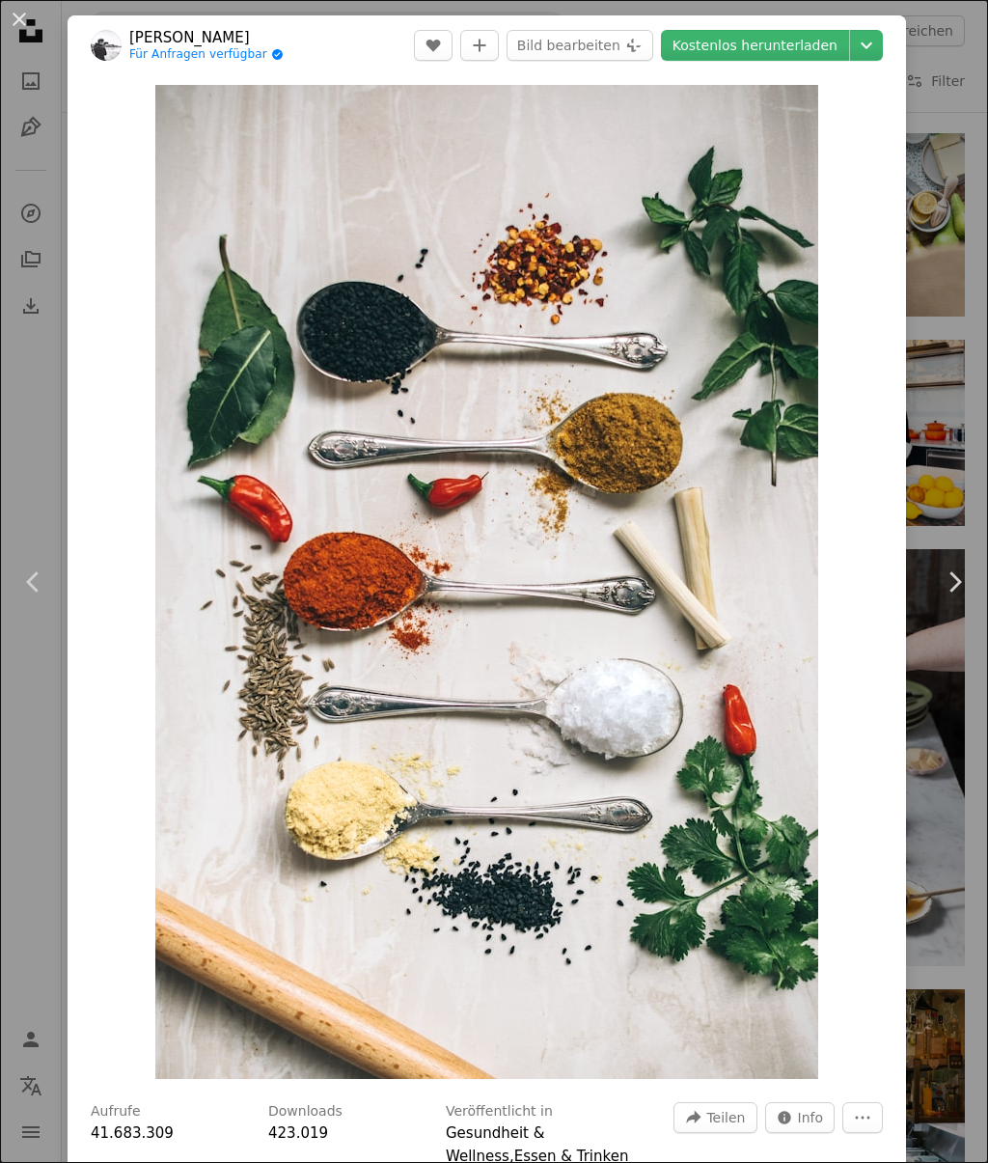
click at [804, 35] on link "Kostenlos herunterladen" at bounding box center [755, 45] width 188 height 31
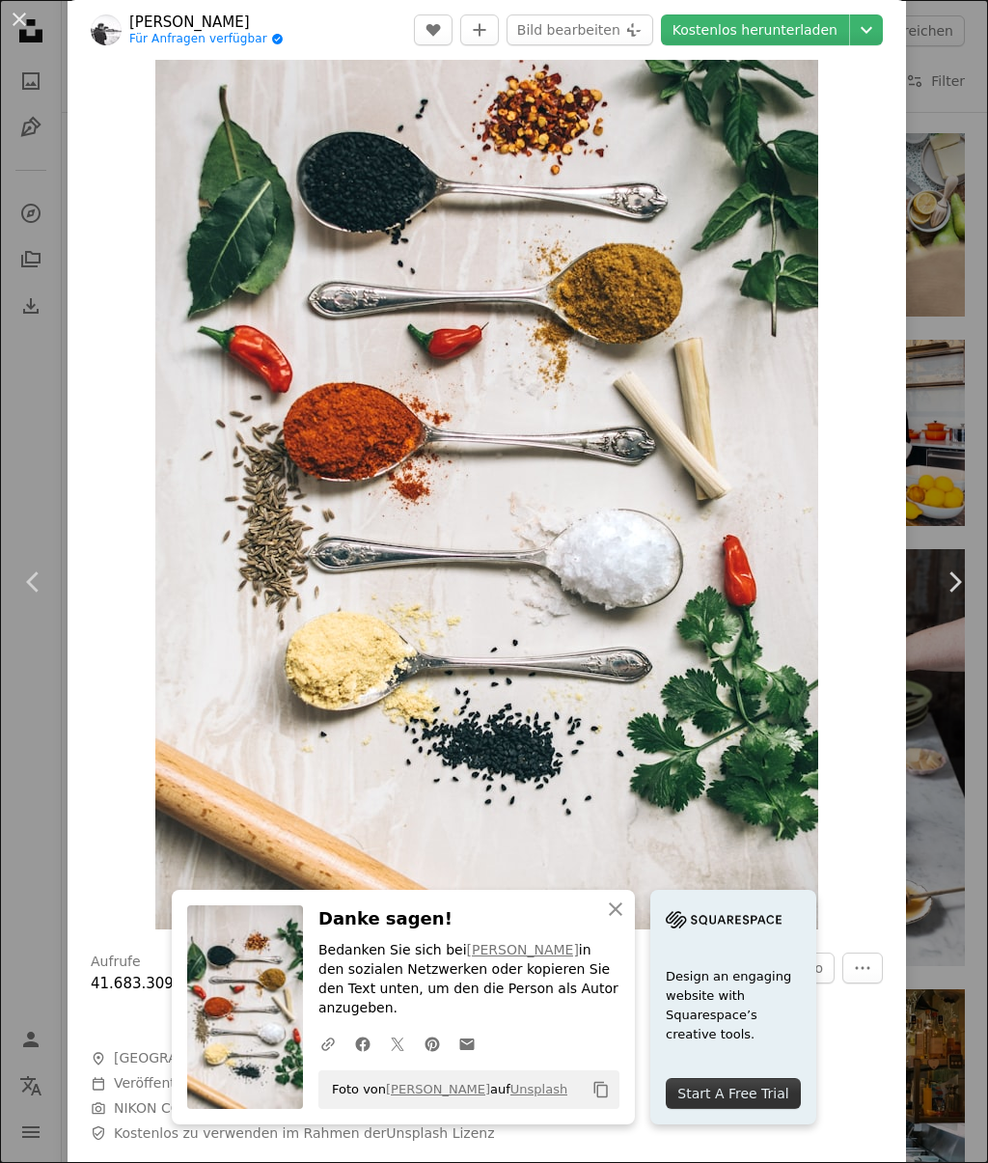
scroll to position [155, 0]
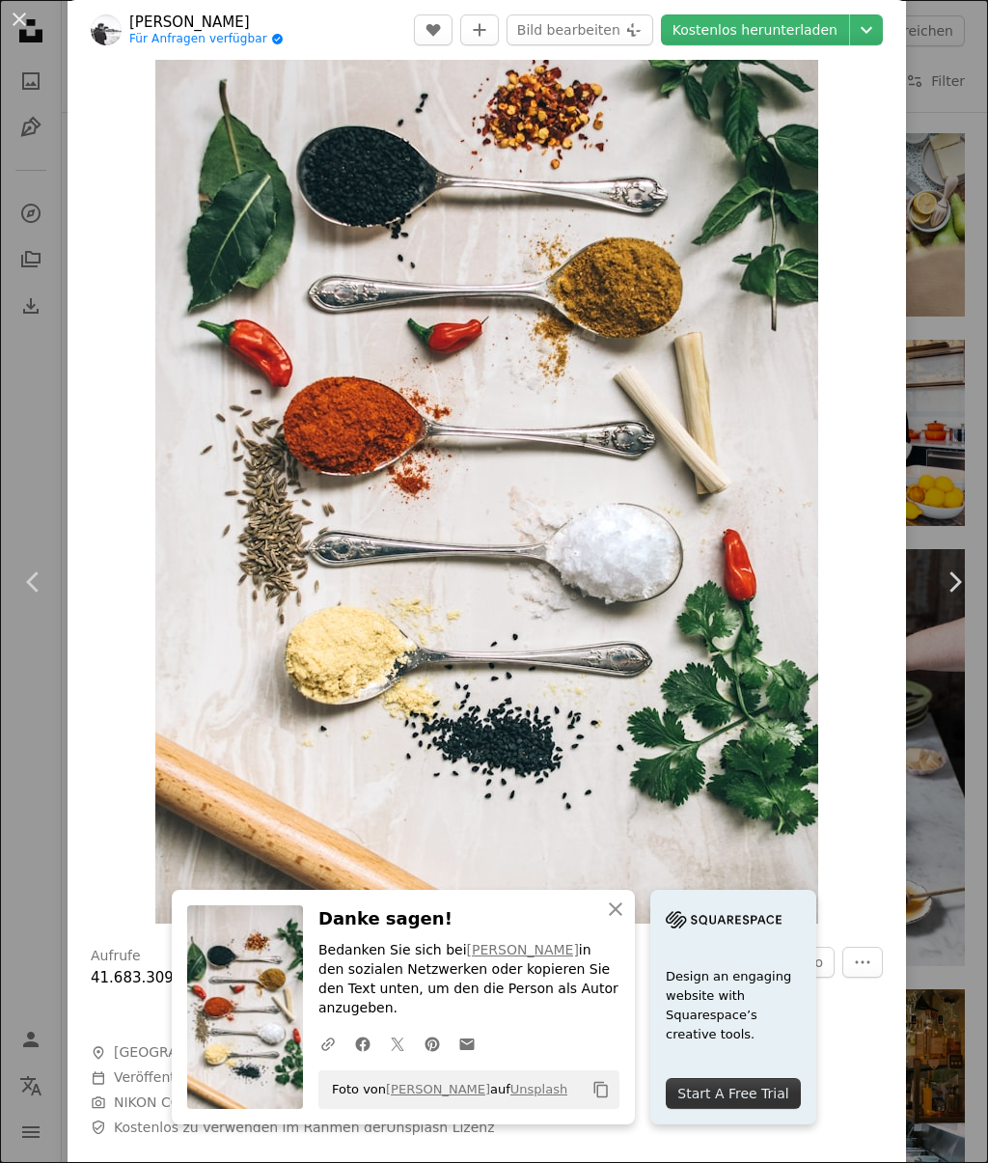
click at [627, 928] on button "An X shape Schließen" at bounding box center [615, 909] width 39 height 39
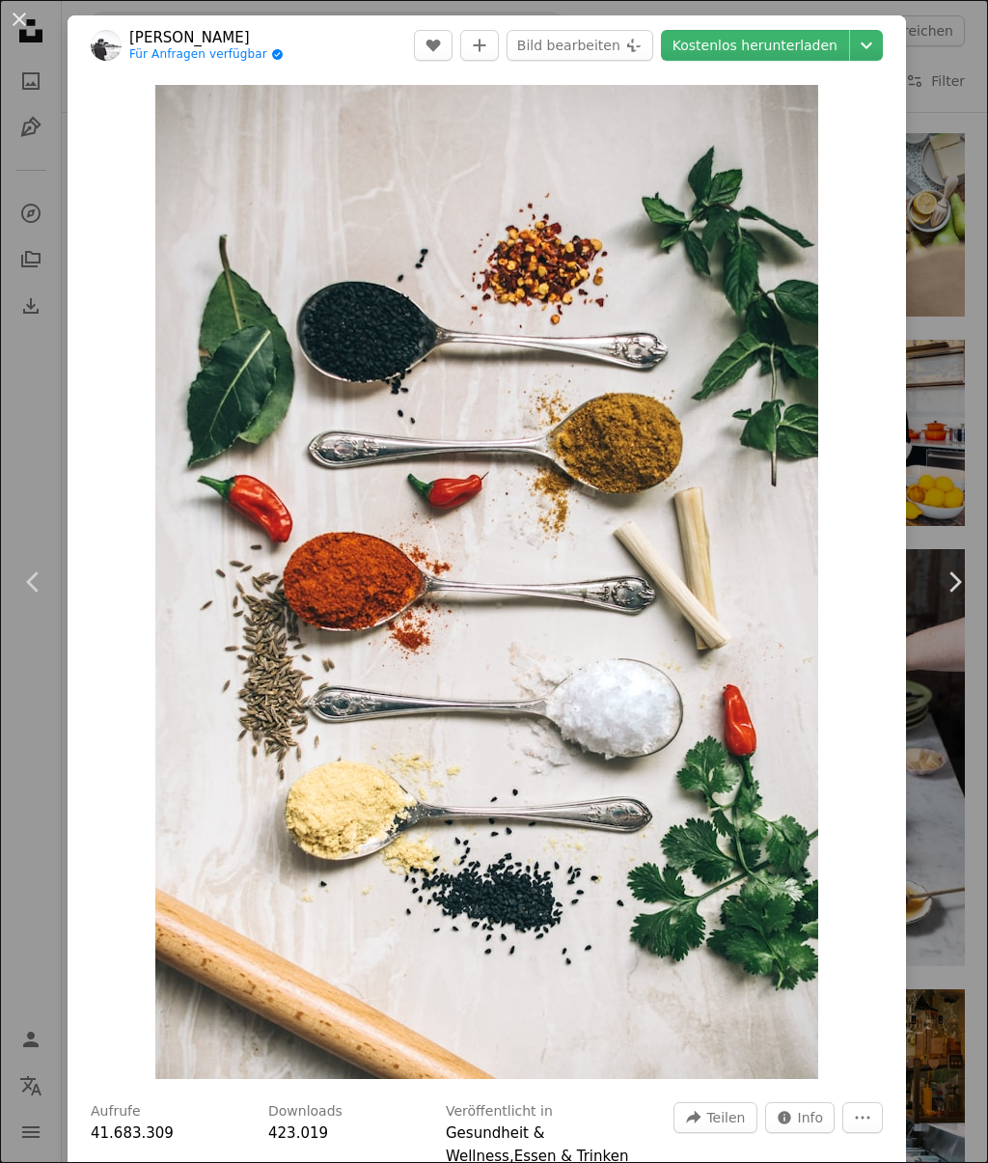
scroll to position [0, 0]
click at [811, 43] on link "Kostenlos herunterladen" at bounding box center [755, 45] width 188 height 31
